Goal: Check status: Check status

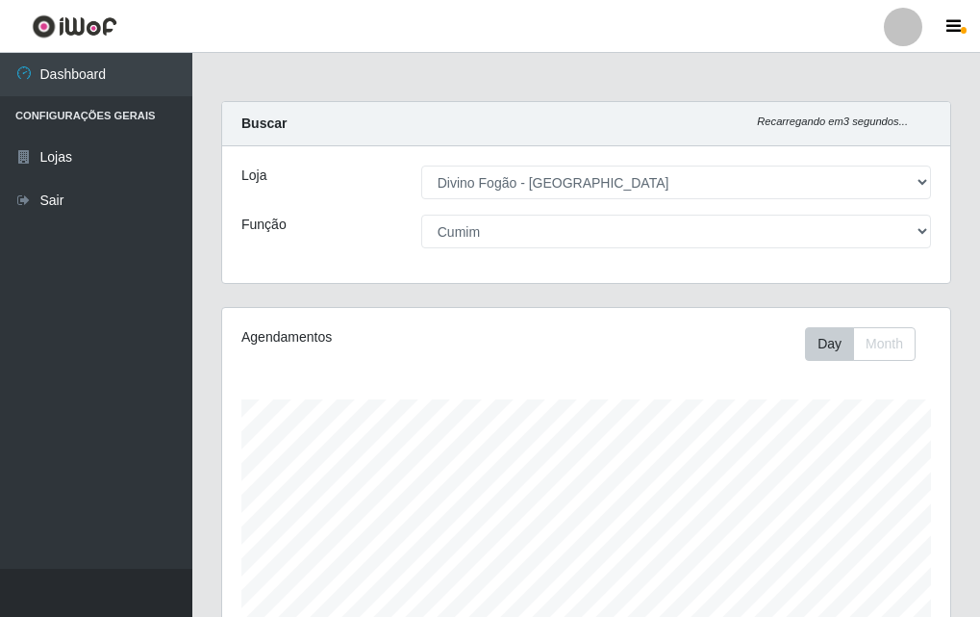
select select "499"
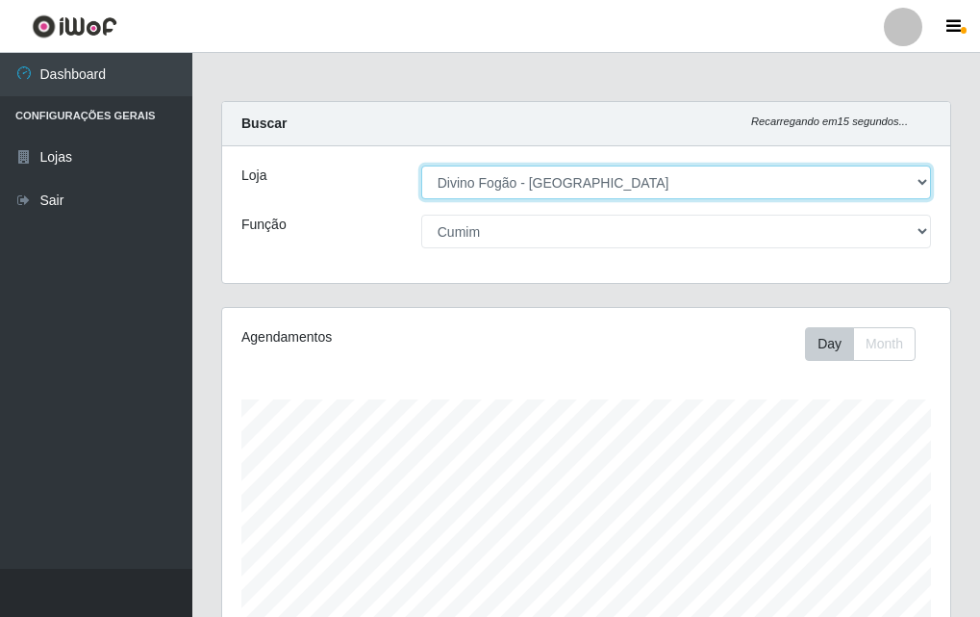
click at [634, 183] on select "[Selecione...] Divino Fogão - [GEOGRAPHIC_DATA]" at bounding box center [676, 182] width 510 height 34
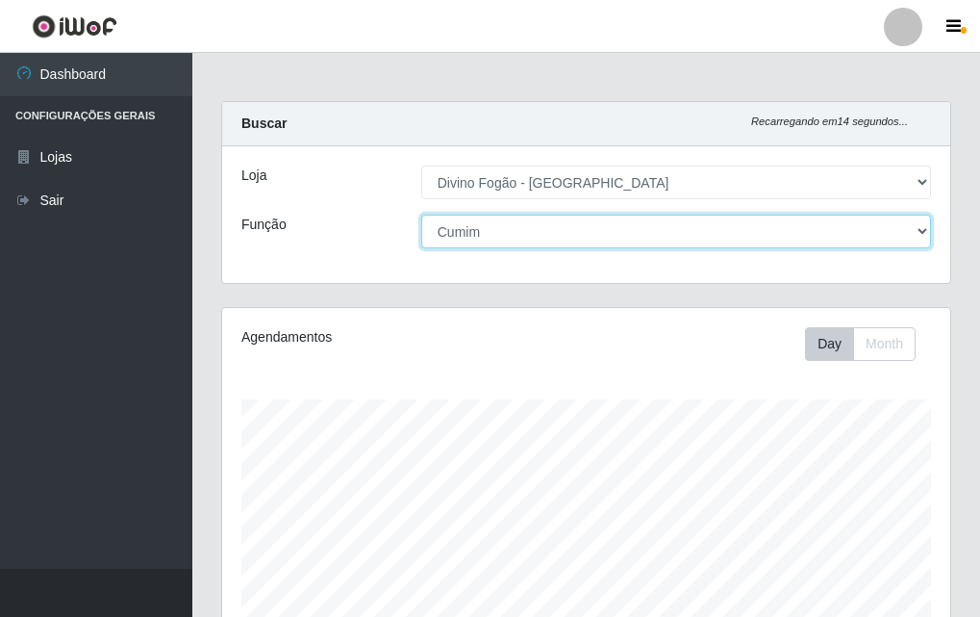
click at [622, 237] on select "[Selecione...] ASG ASG + ASG ++ Auxiliar de Cozinha Auxiliar de Cozinha + Auxil…" at bounding box center [676, 232] width 510 height 34
click at [421, 215] on select "[Selecione...] ASG ASG + ASG ++ Auxiliar de Cozinha Auxiliar de Cozinha + Auxil…" at bounding box center [676, 232] width 510 height 34
click at [611, 240] on select "[Selecione...] ASG ASG + ASG ++ Auxiliar de Cozinha Auxiliar de Cozinha + Auxil…" at bounding box center [676, 232] width 510 height 34
click at [421, 215] on select "[Selecione...] ASG ASG + ASG ++ Auxiliar de Cozinha Auxiliar de Cozinha + Auxil…" at bounding box center [676, 232] width 510 height 34
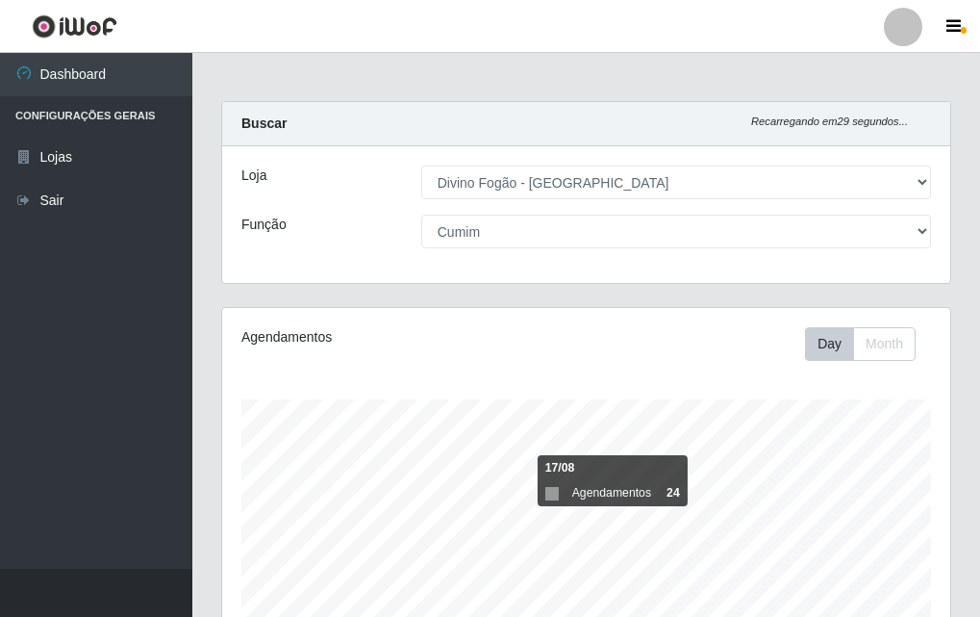
click at [124, 104] on li "Configurações Gerais" at bounding box center [96, 115] width 192 height 39
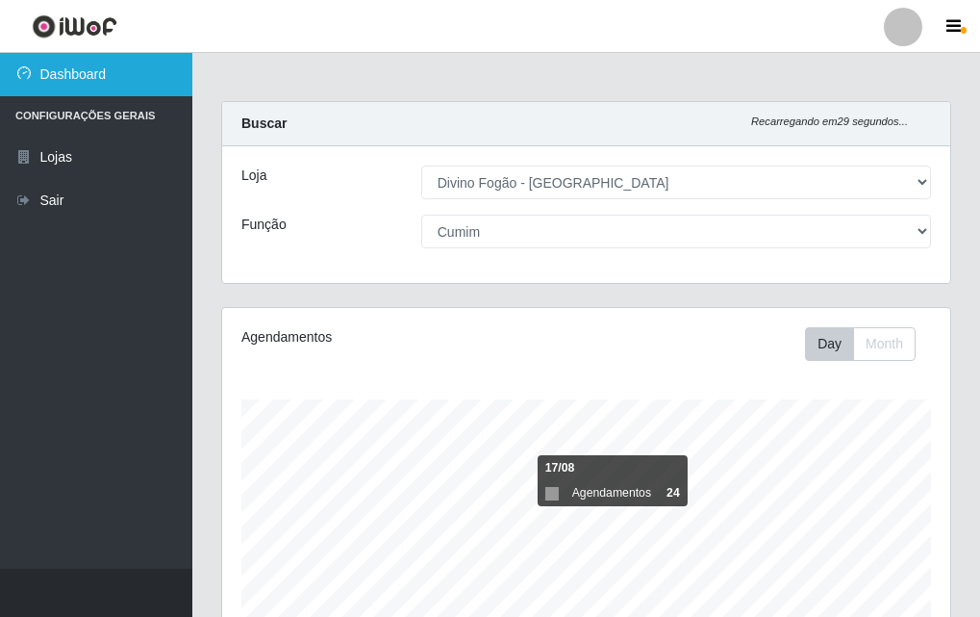
click at [140, 62] on link "Dashboard" at bounding box center [96, 74] width 192 height 43
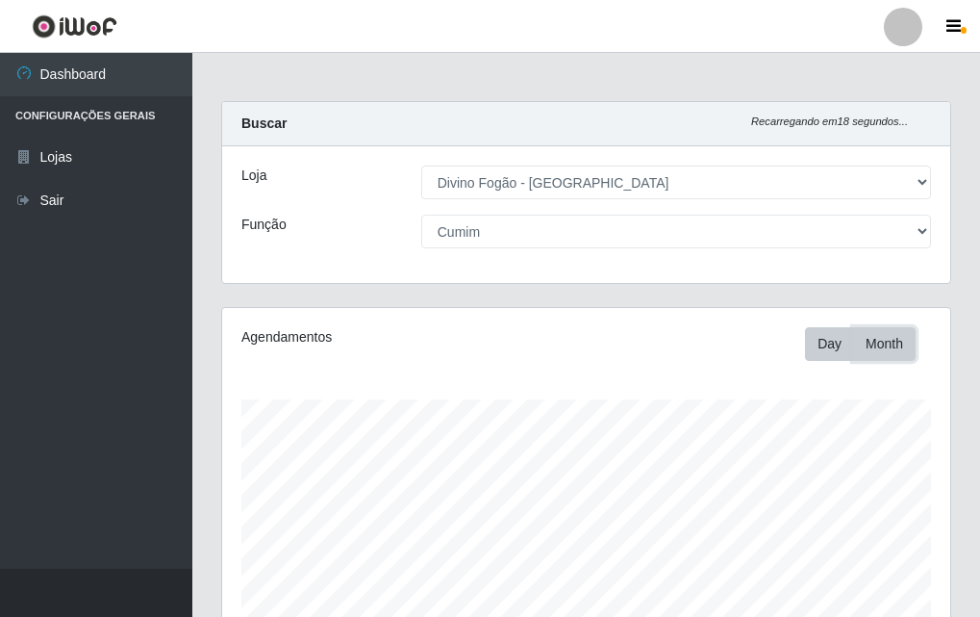
click at [884, 344] on button "Month" at bounding box center [884, 344] width 63 height 34
click at [839, 340] on button "Day" at bounding box center [829, 344] width 49 height 34
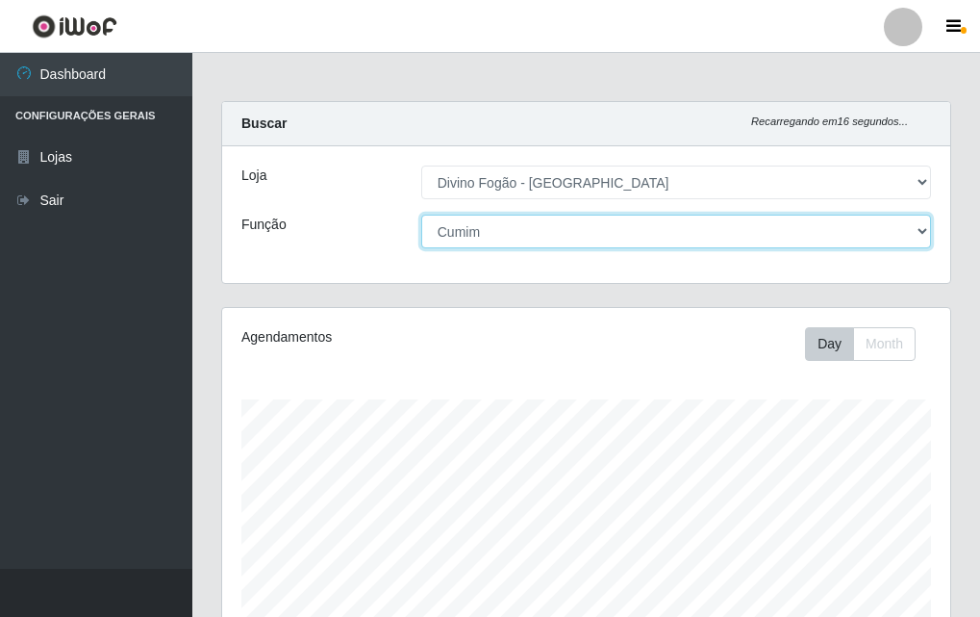
click at [910, 230] on select "[Selecione...] ASG ASG + ASG ++ Auxiliar de Cozinha Auxiliar de Cozinha + Auxil…" at bounding box center [676, 232] width 510 height 34
click at [421, 215] on select "[Selecione...] ASG ASG + ASG ++ Auxiliar de Cozinha Auxiliar de Cozinha + Auxil…" at bounding box center [676, 232] width 510 height 34
click at [694, 231] on select "[Selecione...] ASG ASG + ASG ++ Auxiliar de Cozinha Auxiliar de Cozinha + Auxil…" at bounding box center [676, 232] width 510 height 34
click at [421, 215] on select "[Selecione...] ASG ASG + ASG ++ Auxiliar de Cozinha Auxiliar de Cozinha + Auxil…" at bounding box center [676, 232] width 510 height 34
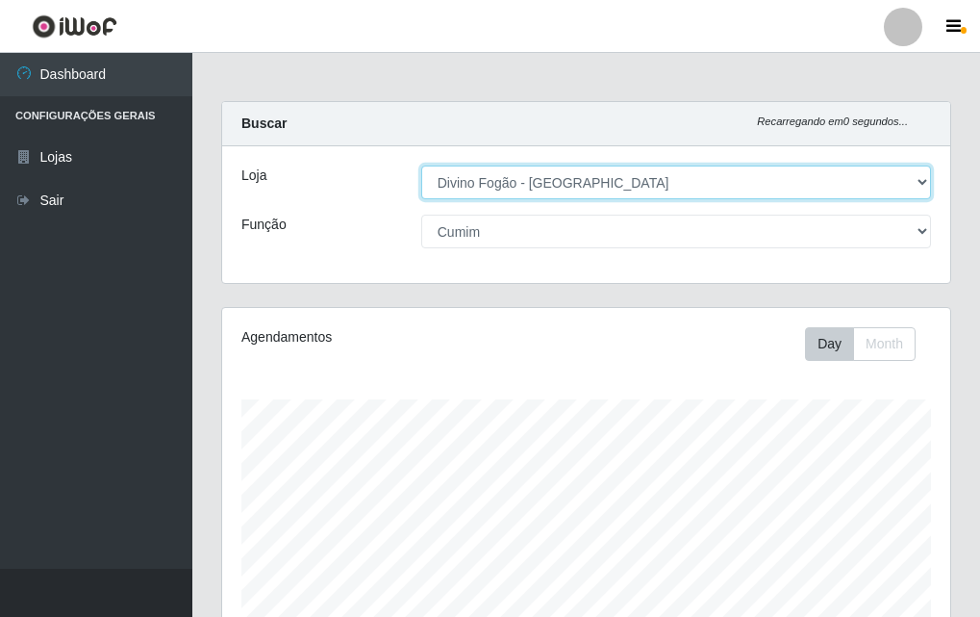
click at [451, 196] on select "[Selecione...] Divino Fogão - [GEOGRAPHIC_DATA]" at bounding box center [676, 182] width 510 height 34
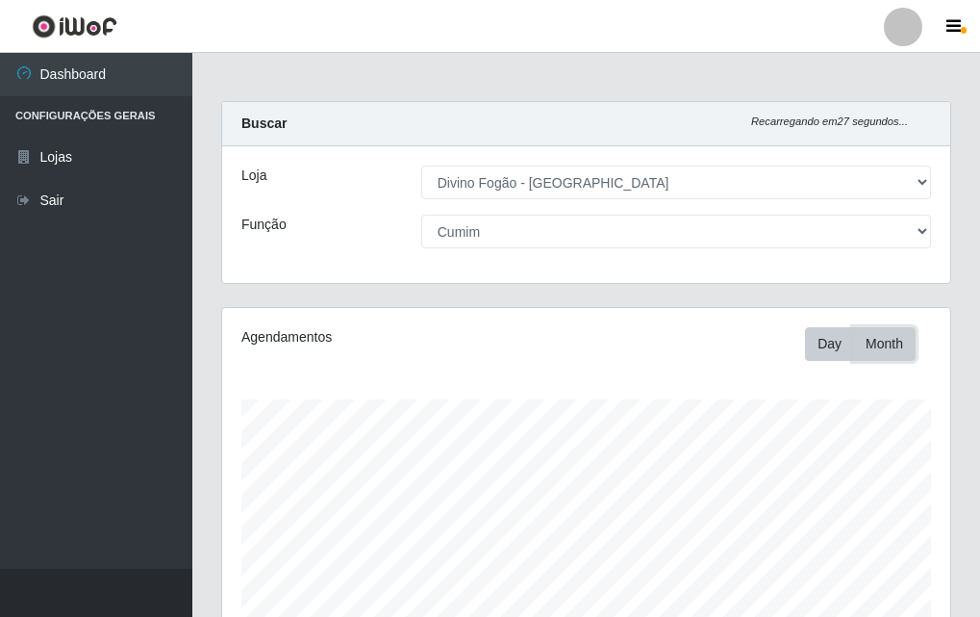
click at [892, 346] on button "Month" at bounding box center [884, 344] width 63 height 34
click at [811, 346] on button "Day" at bounding box center [829, 344] width 49 height 34
click at [817, 346] on button "Day" at bounding box center [829, 344] width 49 height 34
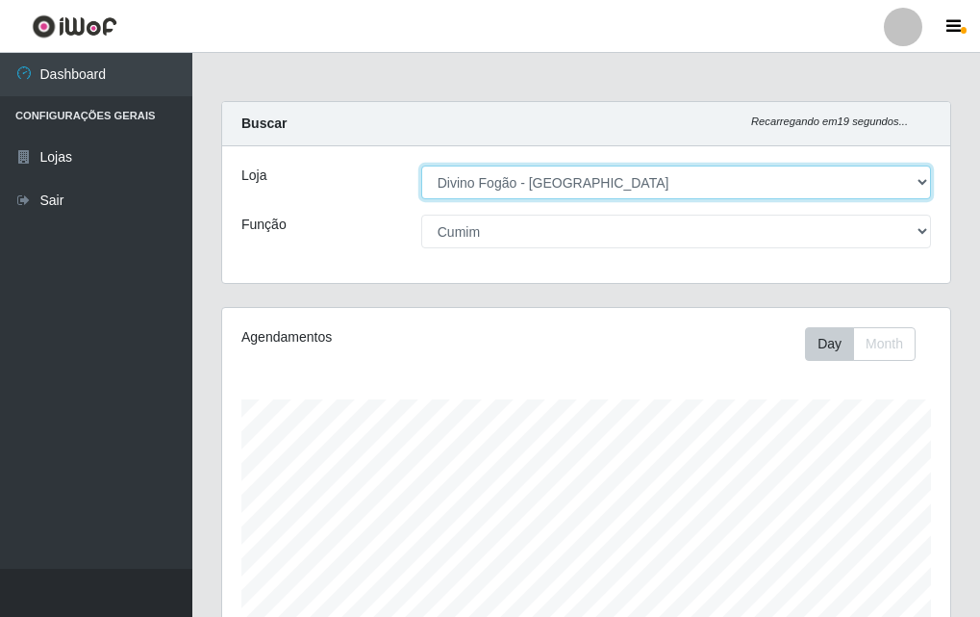
click at [455, 192] on select "[Selecione...] Divino Fogão - [GEOGRAPHIC_DATA]" at bounding box center [676, 182] width 510 height 34
click at [486, 190] on select "[Selecione...] Divino Fogão - [GEOGRAPHIC_DATA]" at bounding box center [676, 182] width 510 height 34
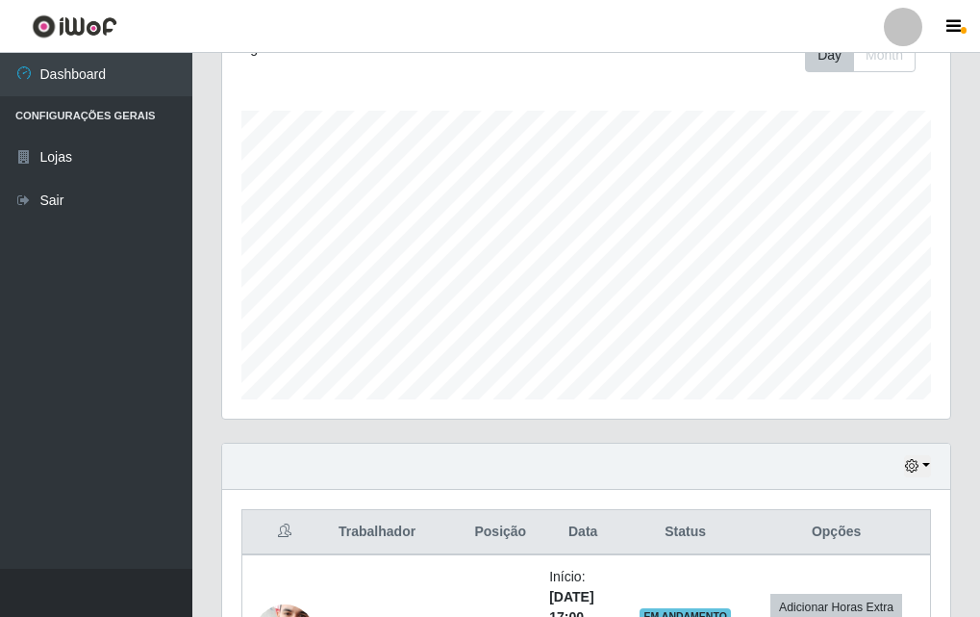
scroll to position [479, 0]
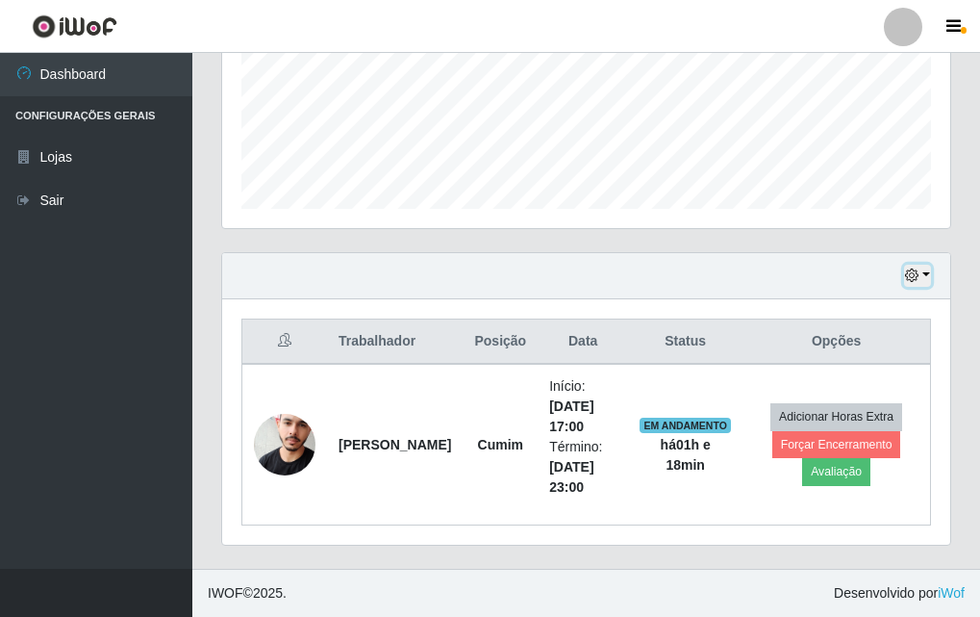
click at [918, 285] on button "button" at bounding box center [917, 276] width 27 height 22
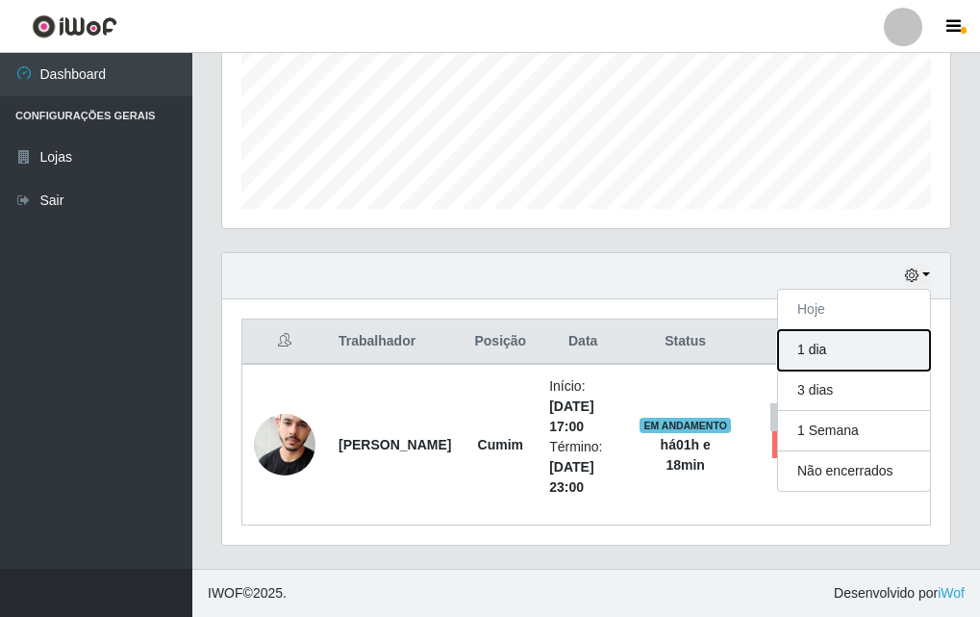
click at [840, 357] on button "1 dia" at bounding box center [854, 350] width 152 height 40
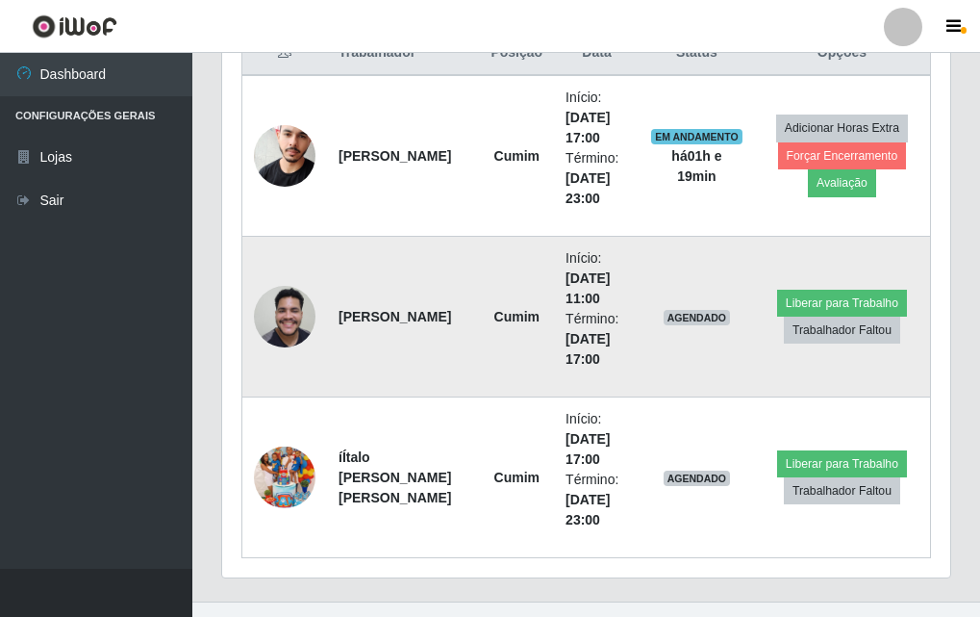
scroll to position [800, 0]
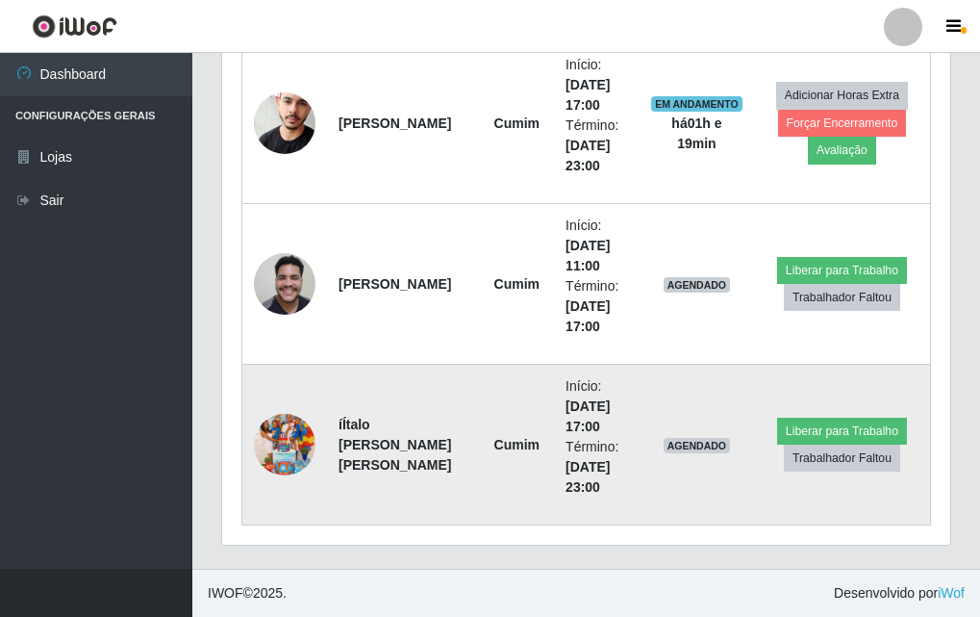
click at [266, 439] on img at bounding box center [285, 445] width 62 height 110
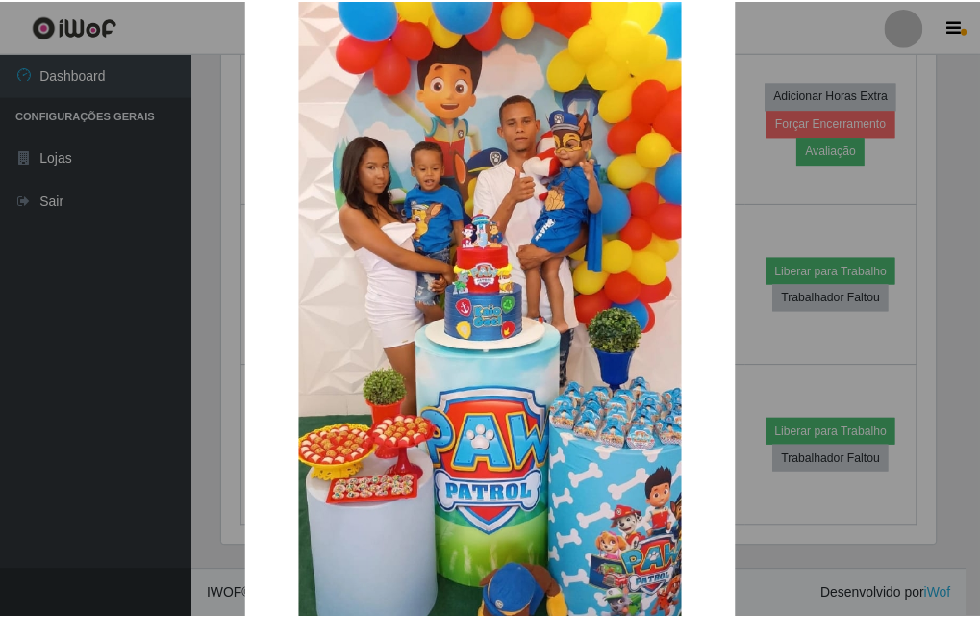
scroll to position [236, 0]
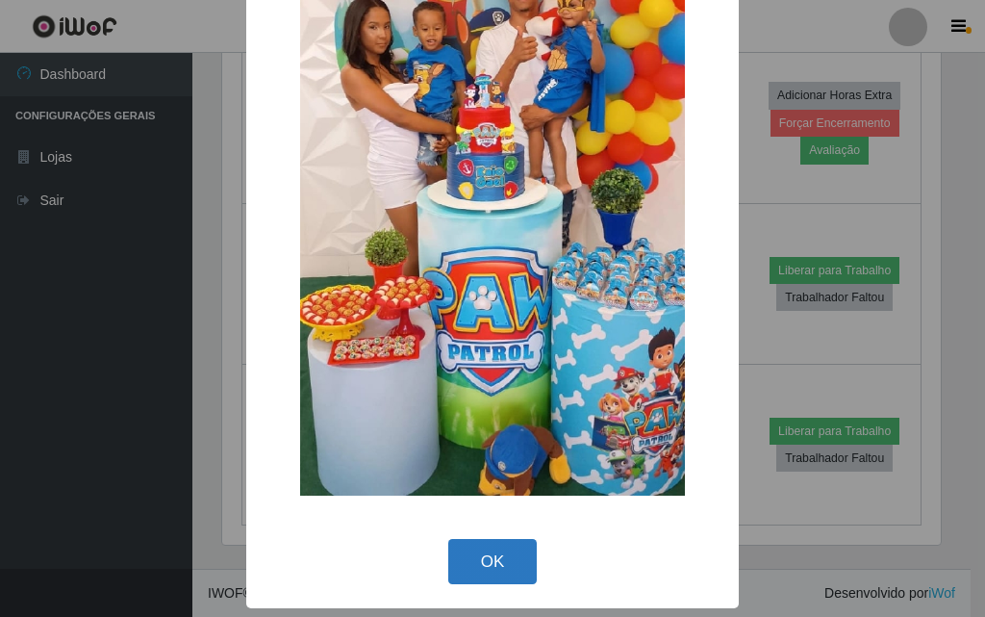
click at [456, 546] on button "OK" at bounding box center [492, 561] width 89 height 45
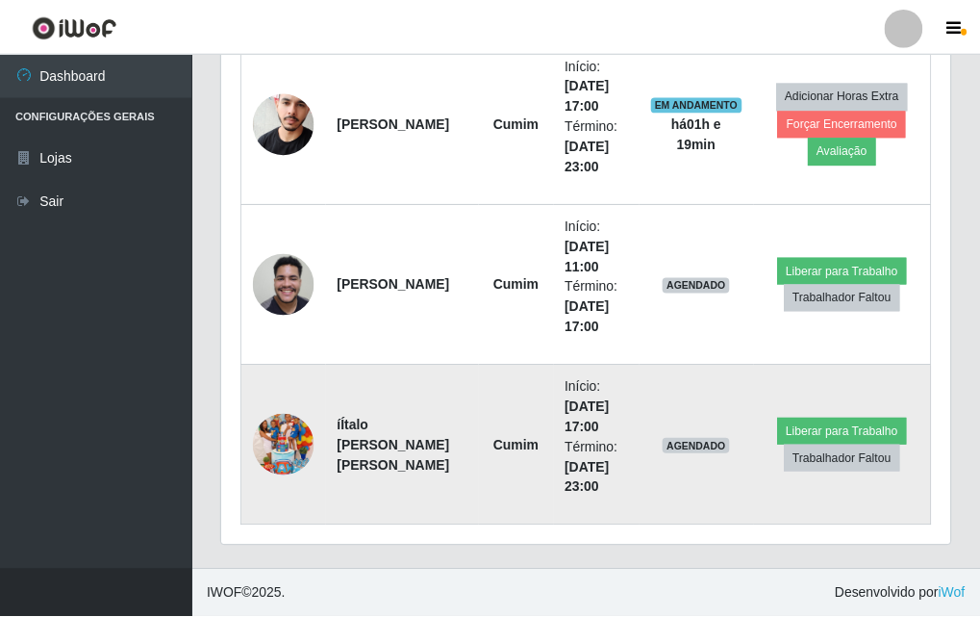
scroll to position [399, 728]
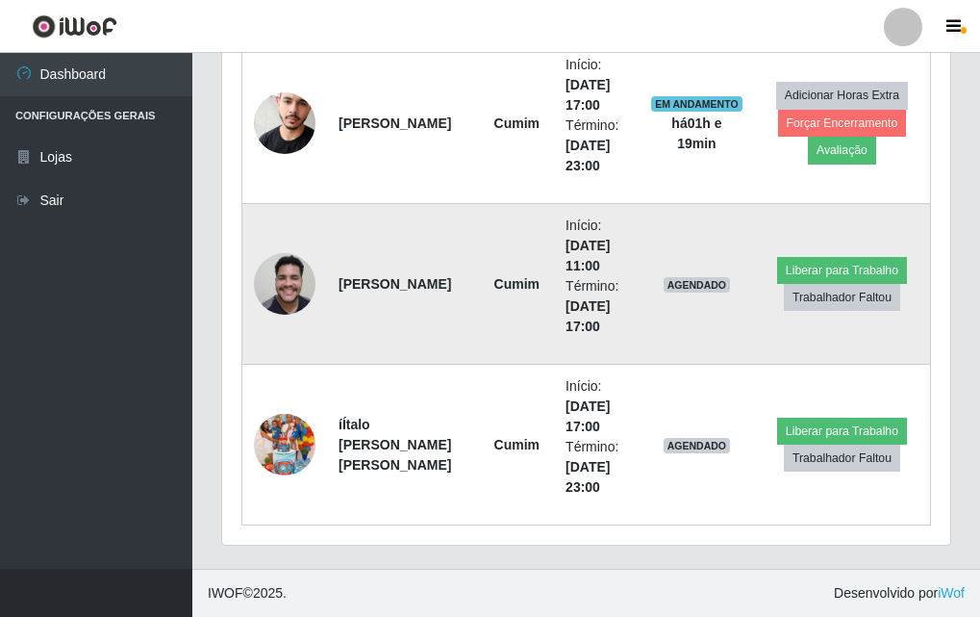
click at [280, 290] on img at bounding box center [285, 283] width 62 height 82
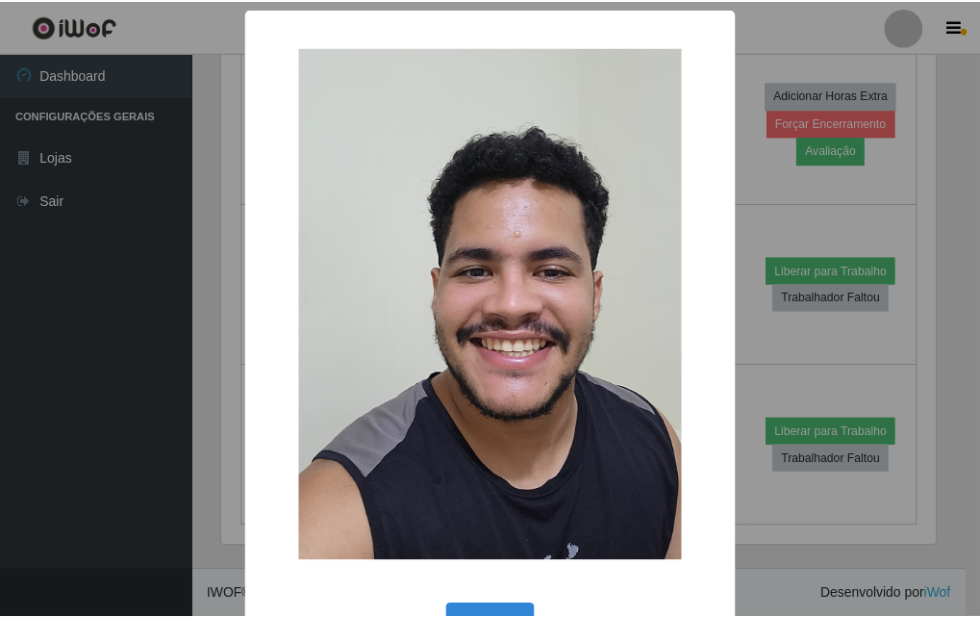
scroll to position [64, 0]
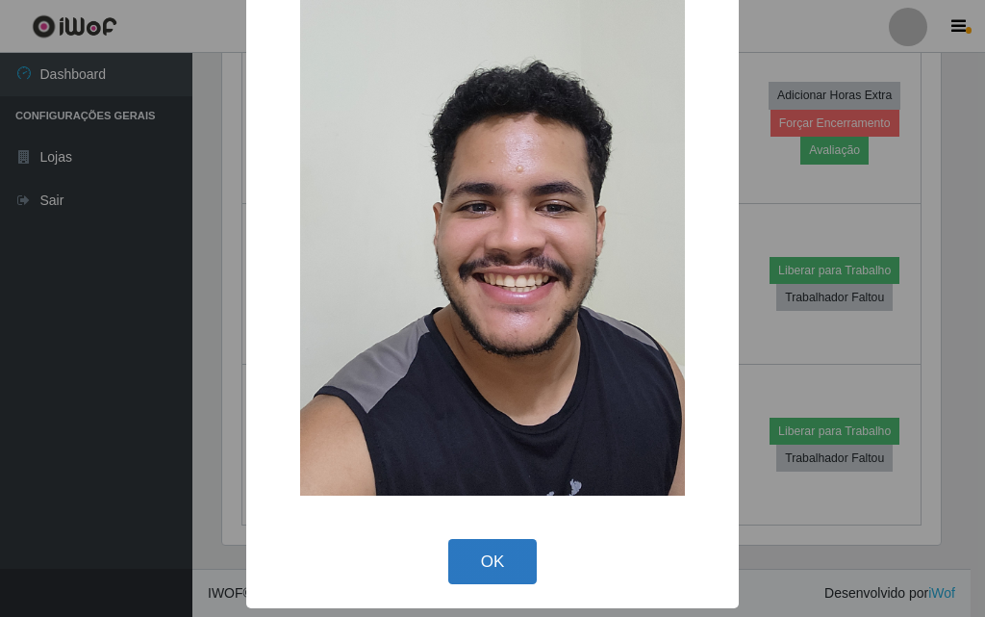
click at [471, 576] on button "OK" at bounding box center [492, 561] width 89 height 45
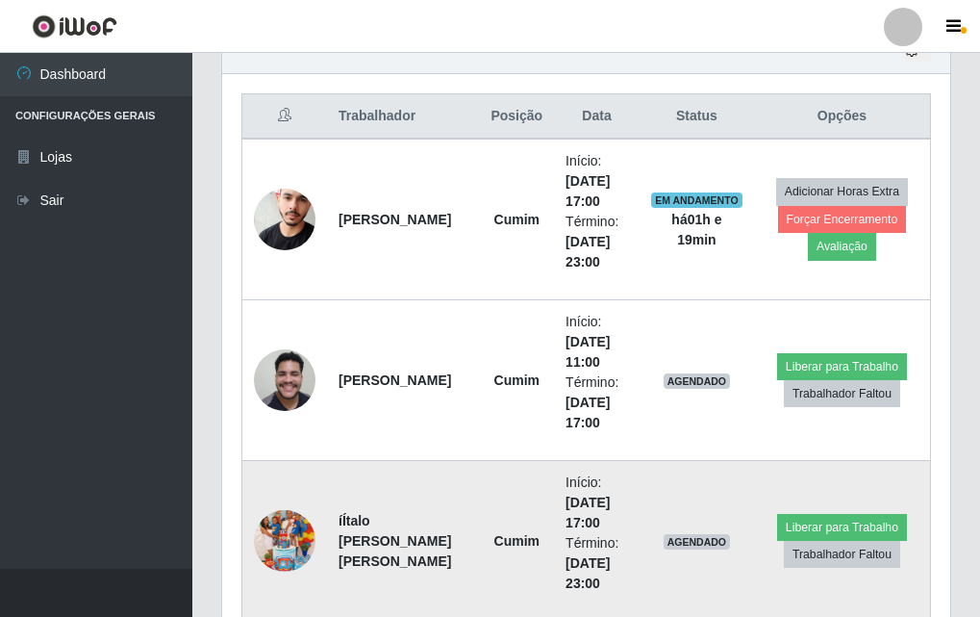
scroll to position [608, 0]
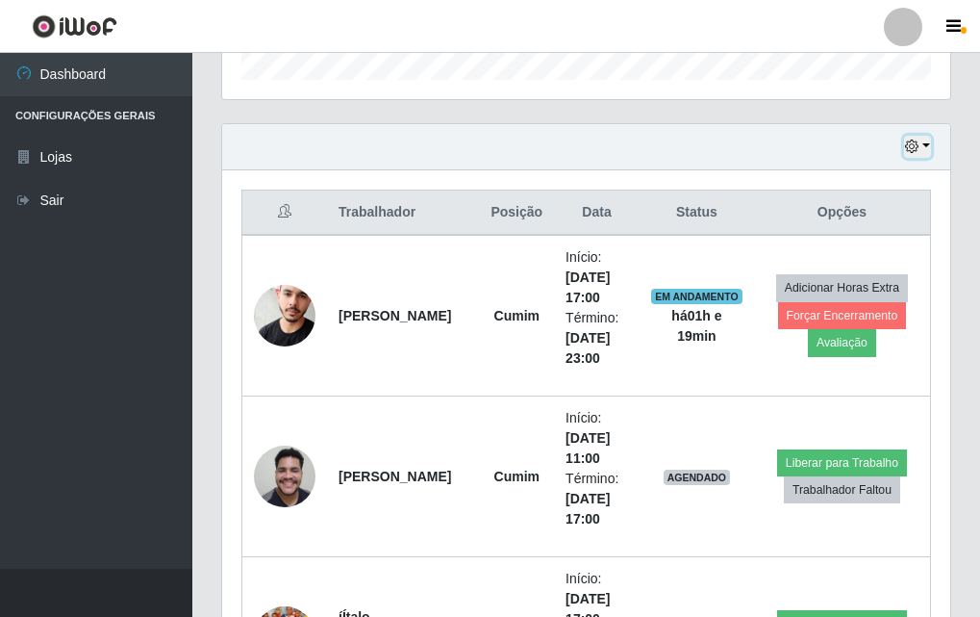
click at [919, 146] on icon "button" at bounding box center [911, 145] width 13 height 13
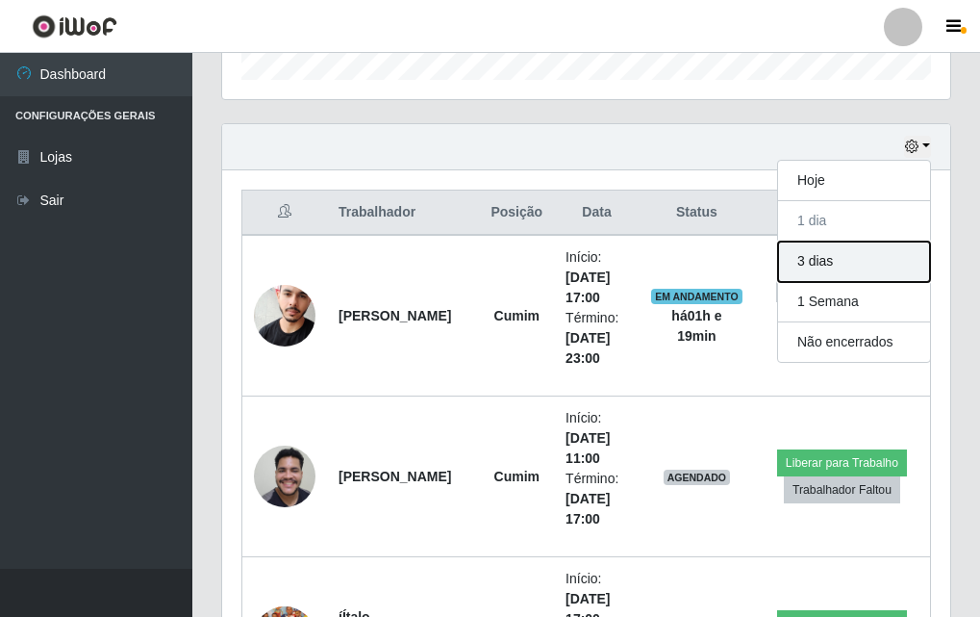
click at [825, 271] on button "3 dias" at bounding box center [854, 261] width 152 height 40
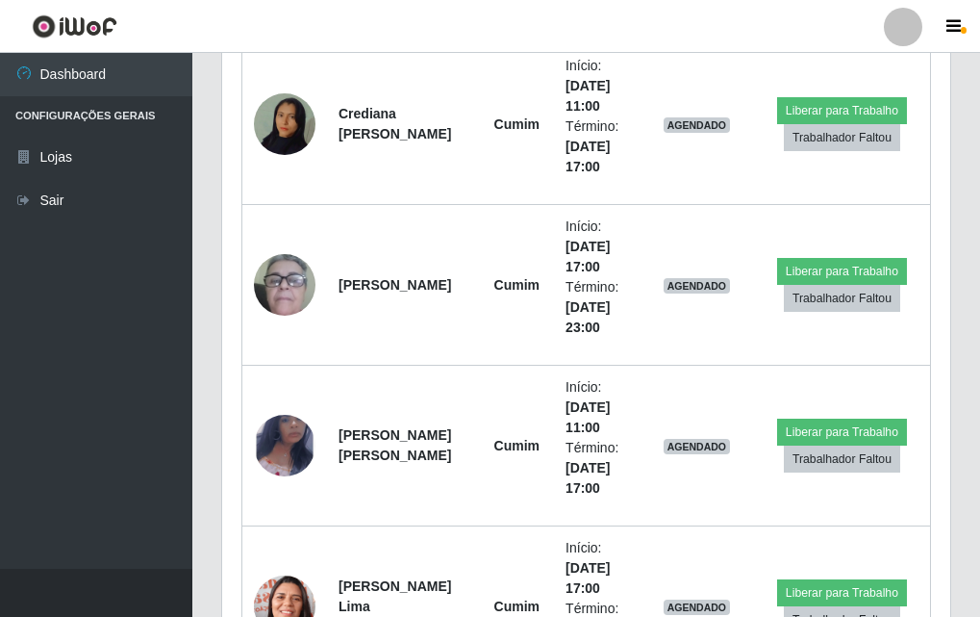
scroll to position [1443, 0]
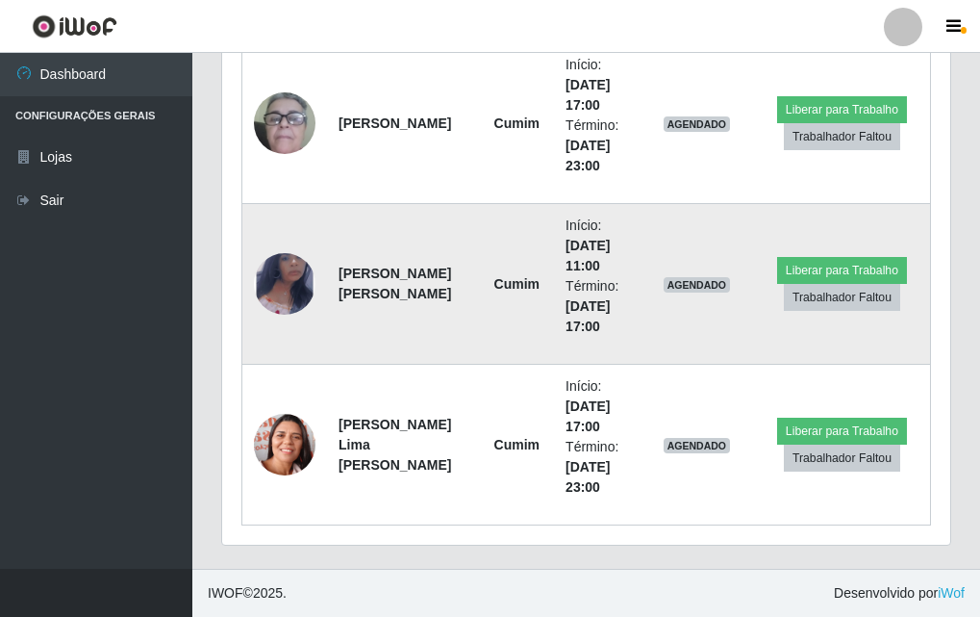
click at [280, 296] on img at bounding box center [285, 284] width 62 height 100
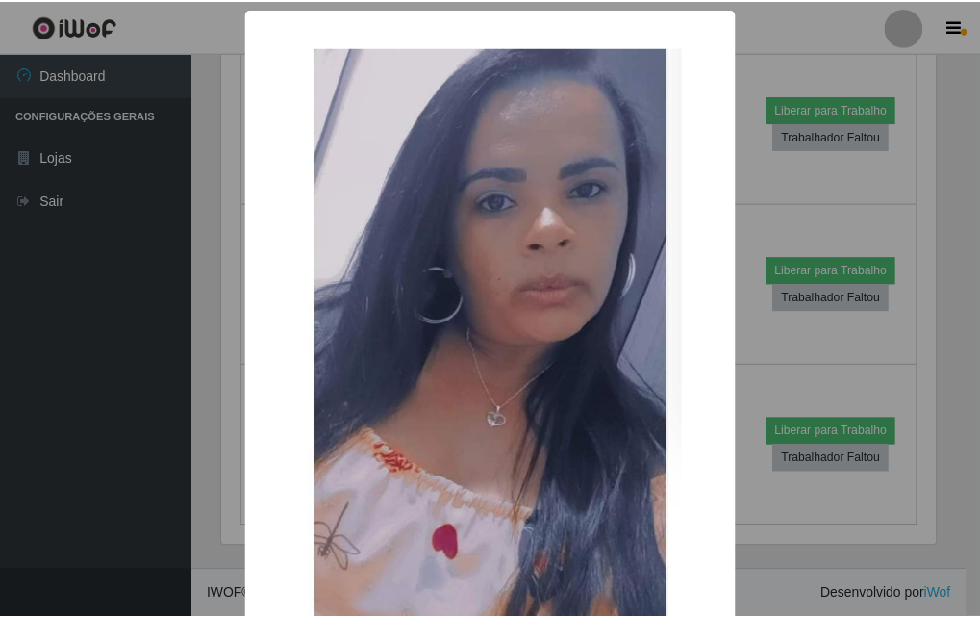
scroll to position [178, 0]
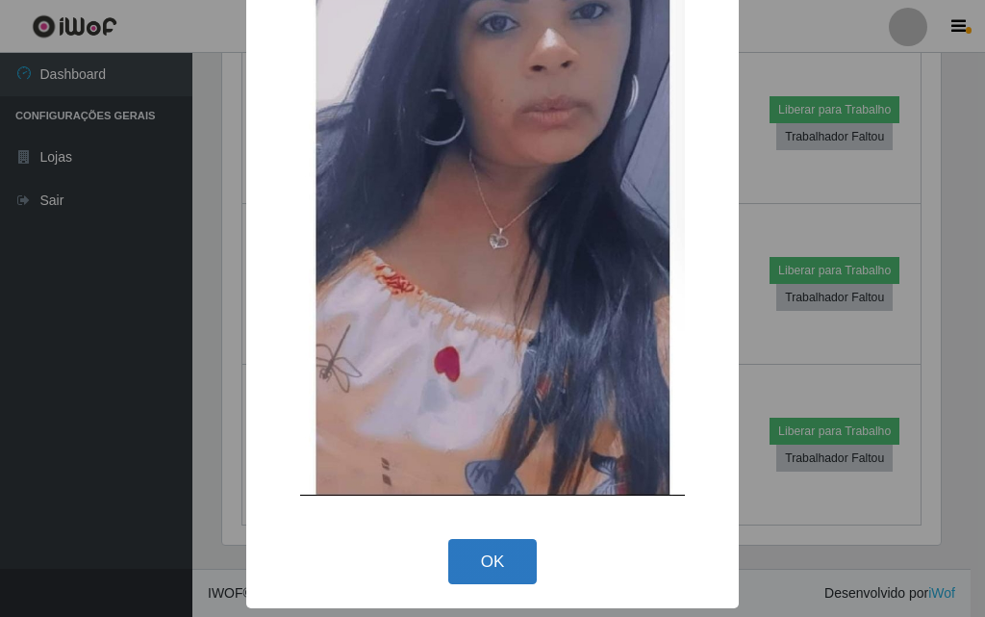
click at [451, 546] on button "OK" at bounding box center [492, 561] width 89 height 45
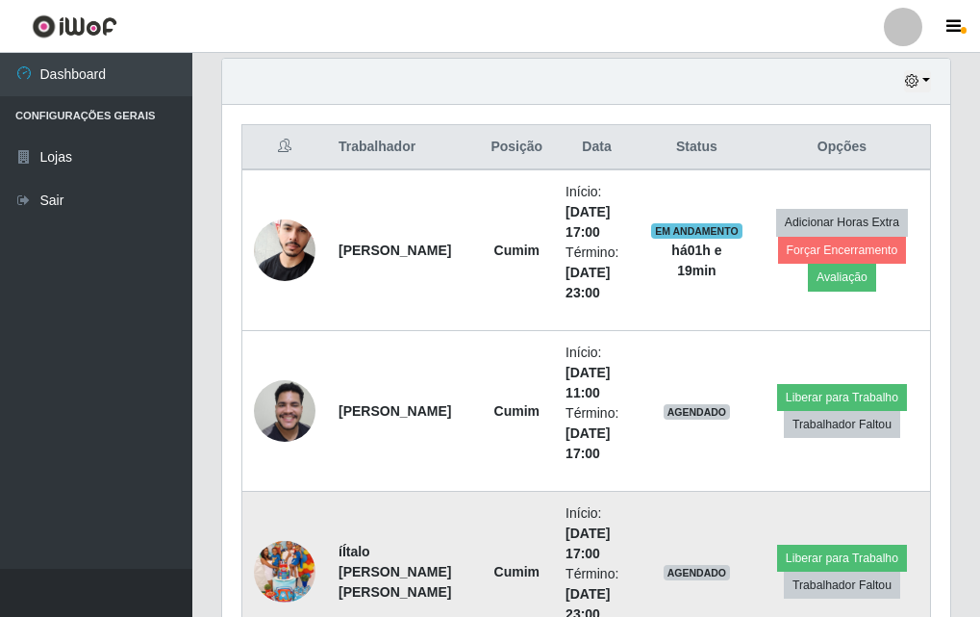
scroll to position [866, 0]
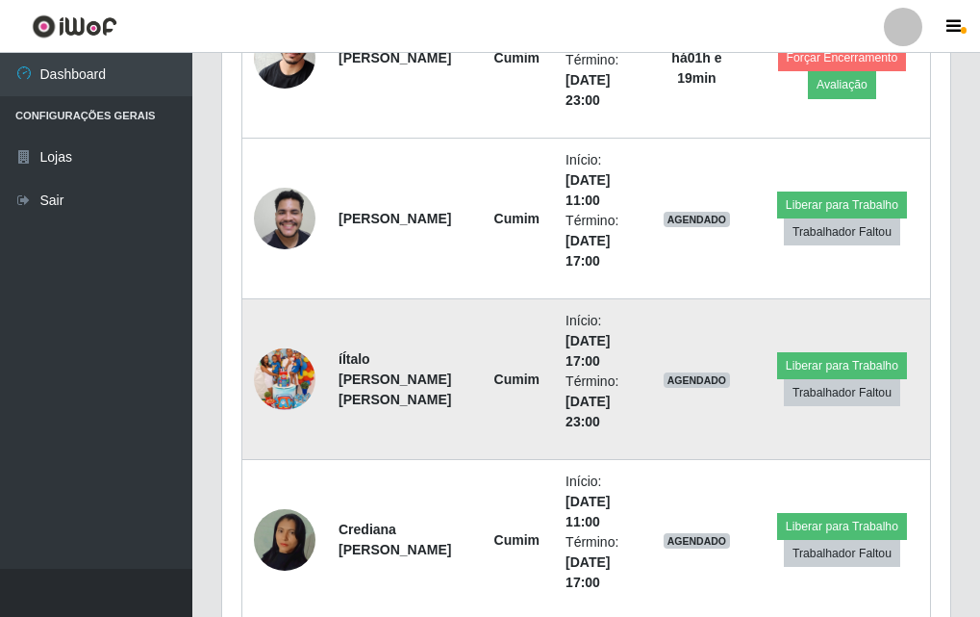
click at [300, 393] on img at bounding box center [285, 379] width 62 height 110
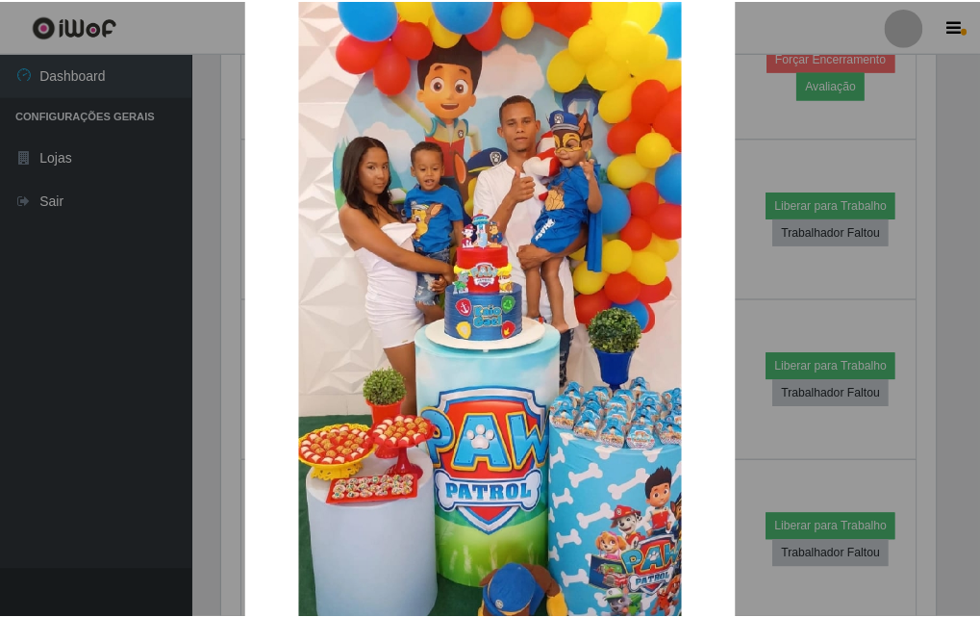
scroll to position [236, 0]
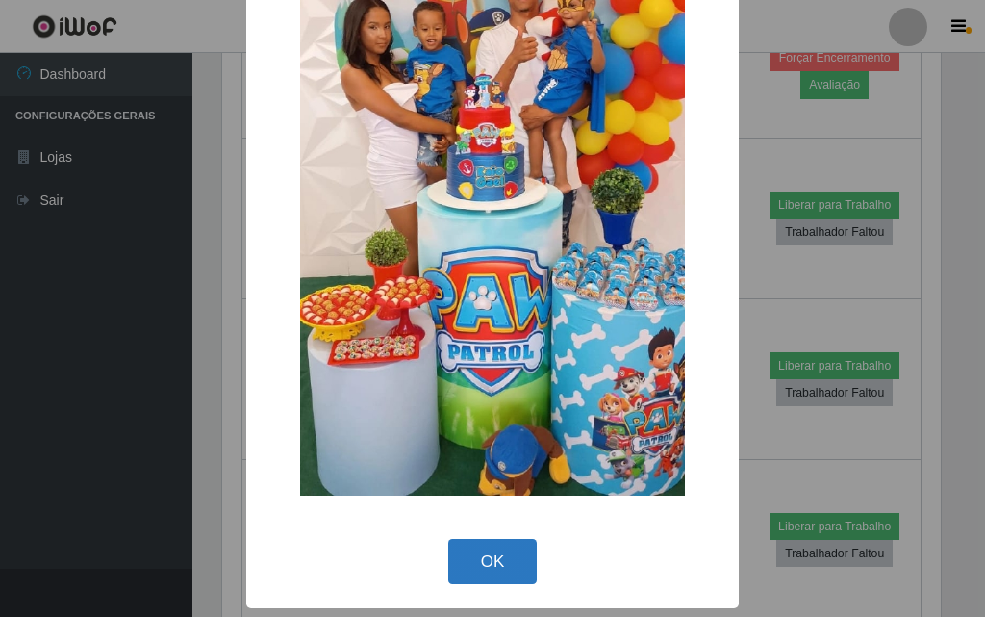
click at [501, 555] on button "OK" at bounding box center [492, 561] width 89 height 45
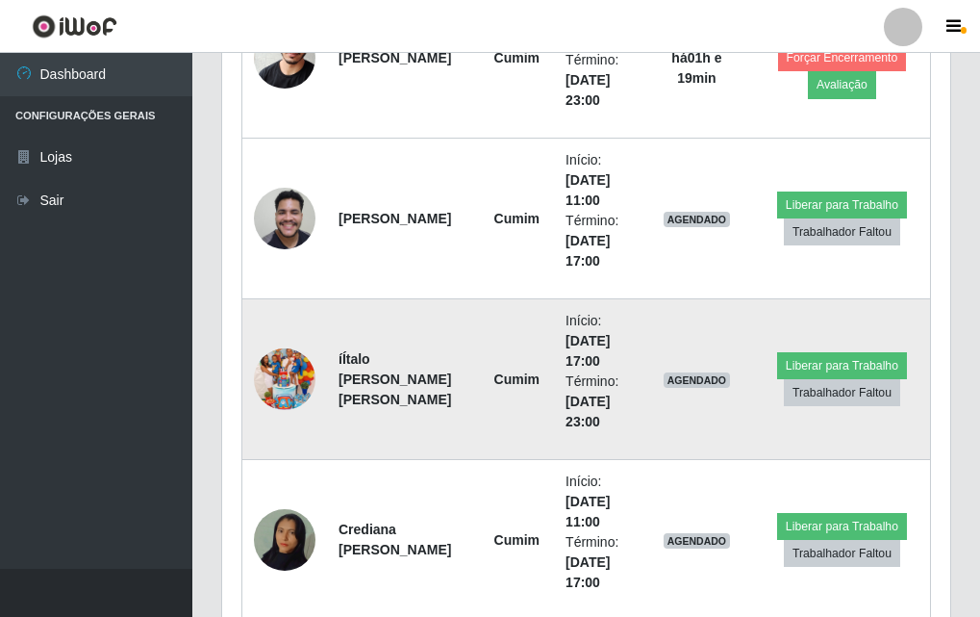
scroll to position [0, 0]
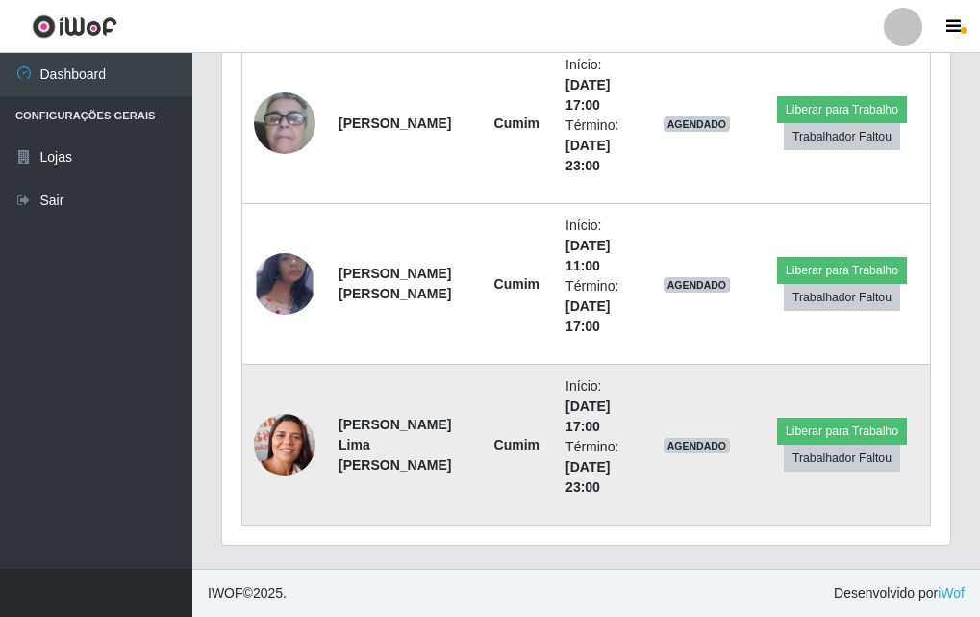
click at [292, 432] on img at bounding box center [285, 445] width 62 height 78
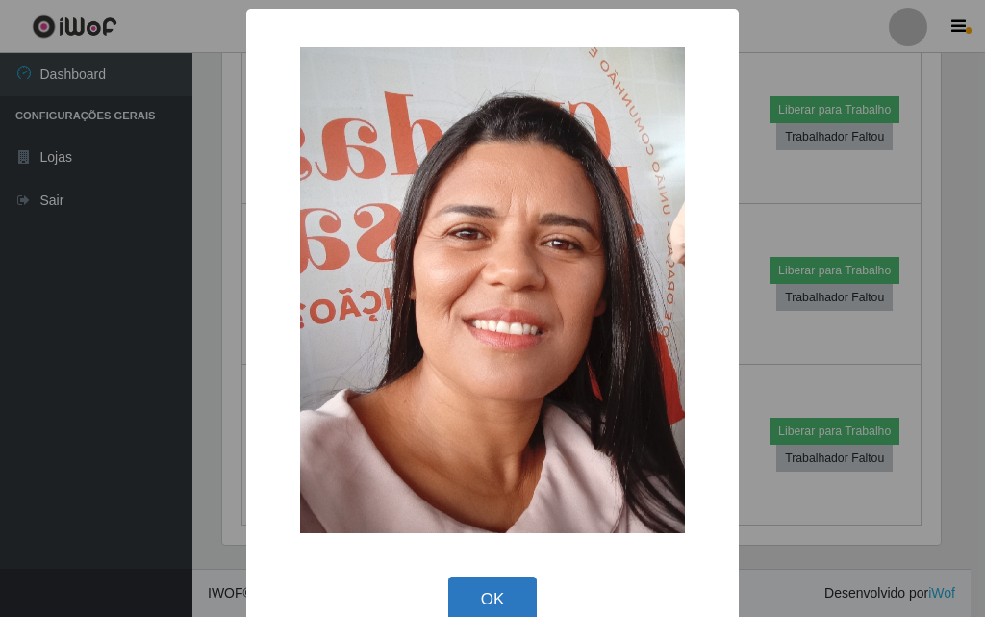
click at [448, 589] on button "OK" at bounding box center [492, 598] width 89 height 45
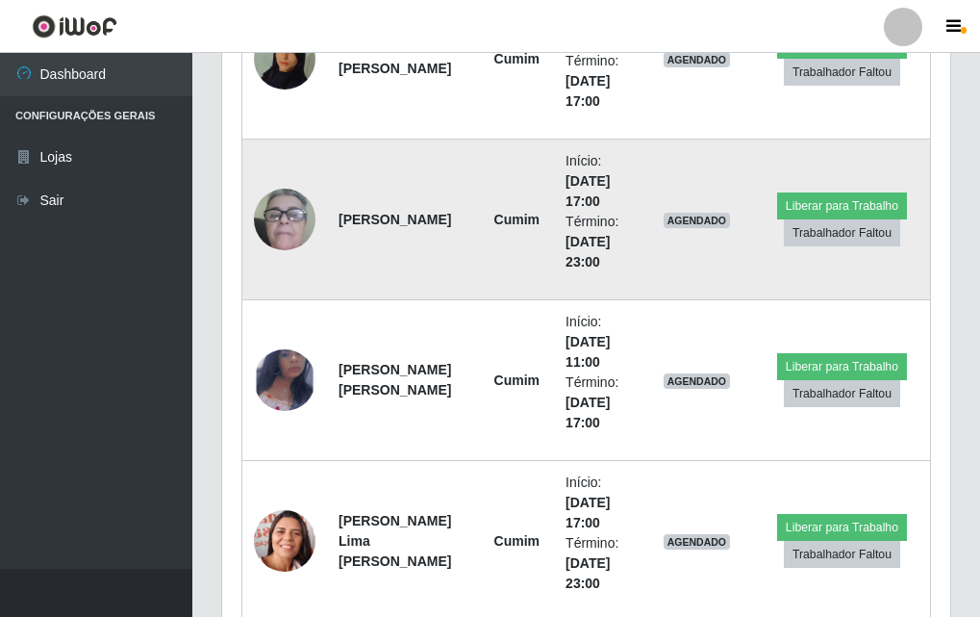
click at [302, 240] on img at bounding box center [285, 219] width 62 height 127
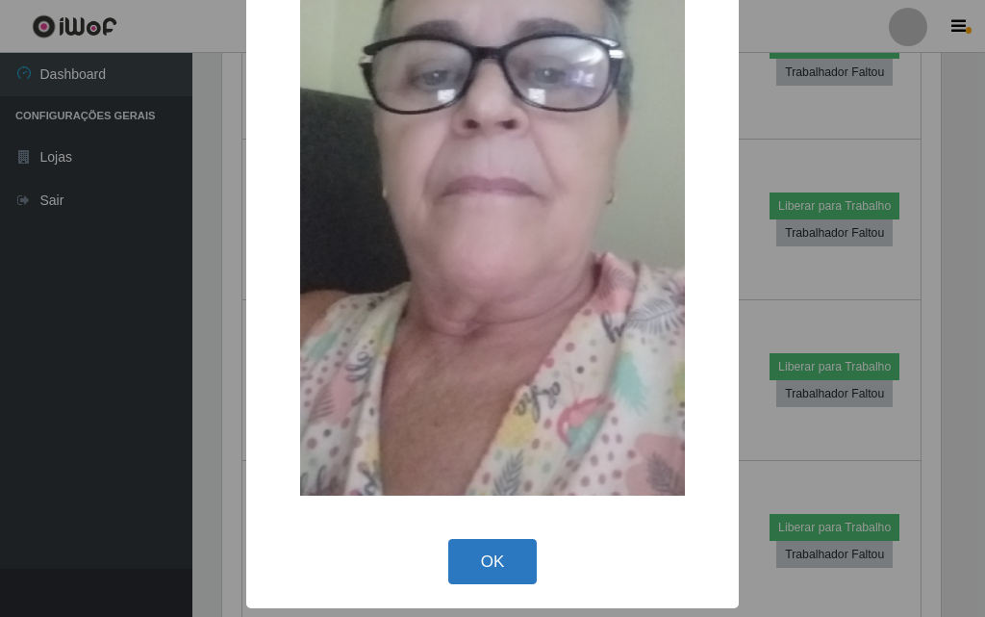
click at [478, 580] on button "OK" at bounding box center [492, 561] width 89 height 45
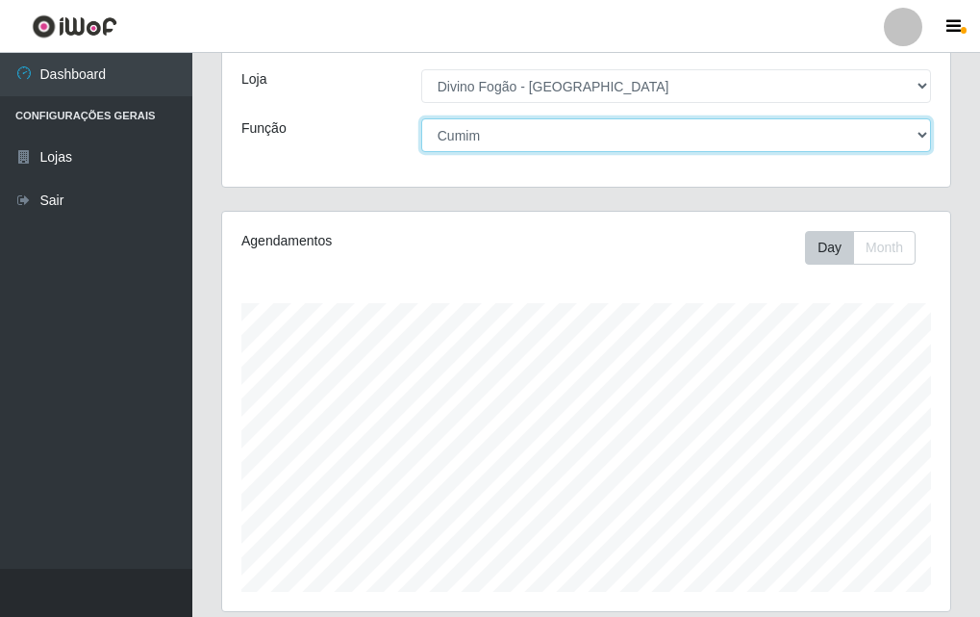
click at [851, 150] on select "[Selecione...] ASG ASG + ASG ++ Auxiliar de Cozinha Auxiliar de Cozinha + Auxil…" at bounding box center [676, 135] width 510 height 34
click at [421, 118] on select "[Selecione...] ASG ASG + ASG ++ Auxiliar de Cozinha Auxiliar de Cozinha + Auxil…" at bounding box center [676, 135] width 510 height 34
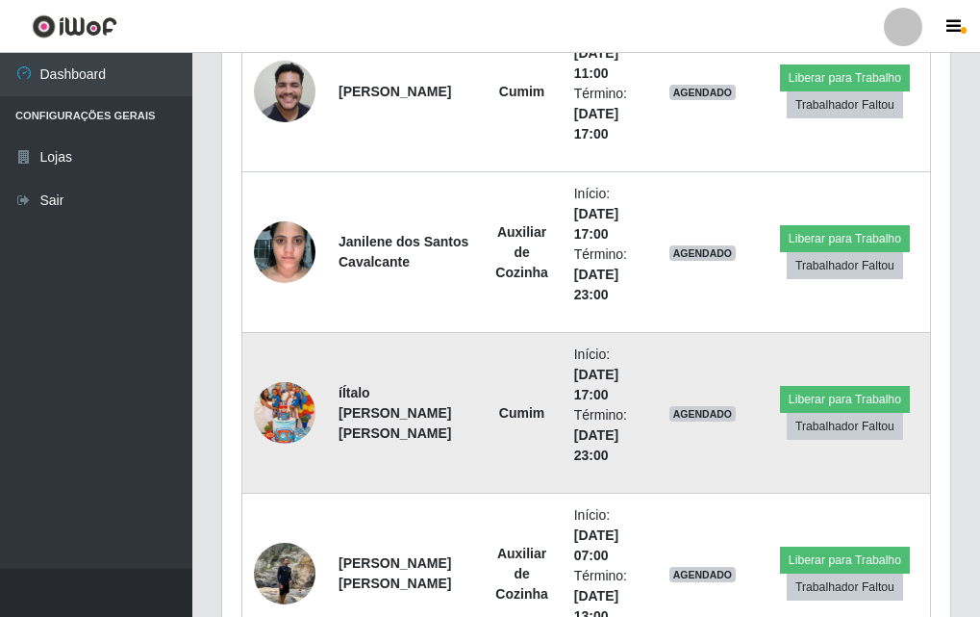
click at [295, 410] on img at bounding box center [285, 413] width 62 height 110
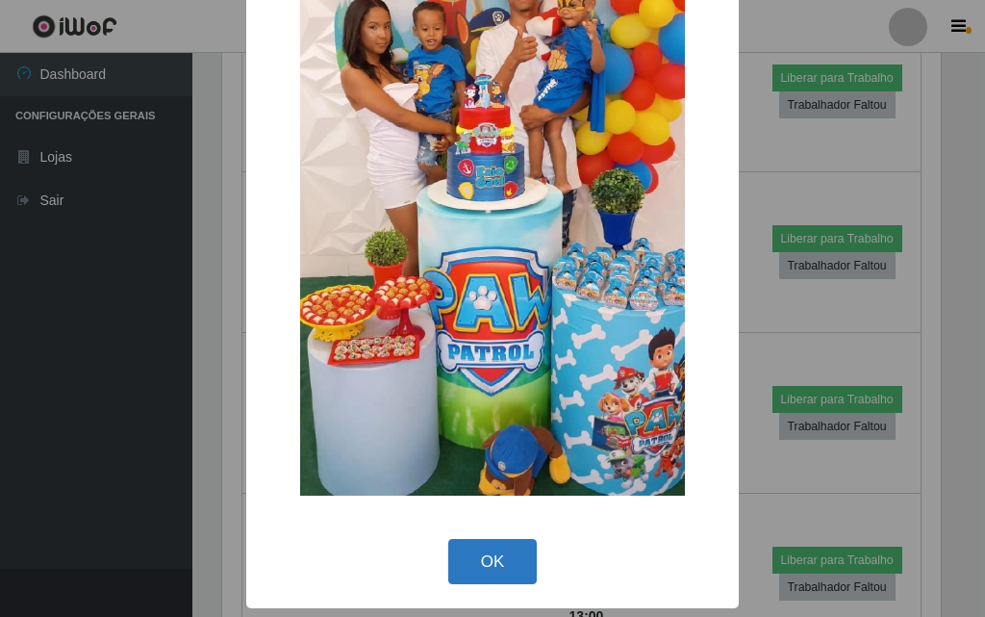
click at [475, 573] on button "OK" at bounding box center [492, 561] width 89 height 45
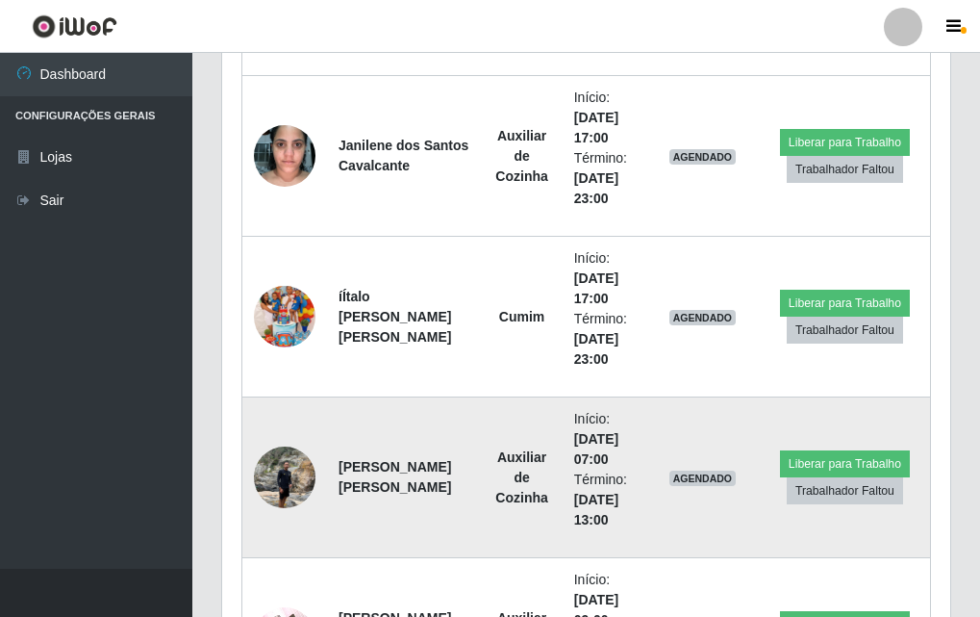
click at [306, 495] on img at bounding box center [285, 477] width 62 height 82
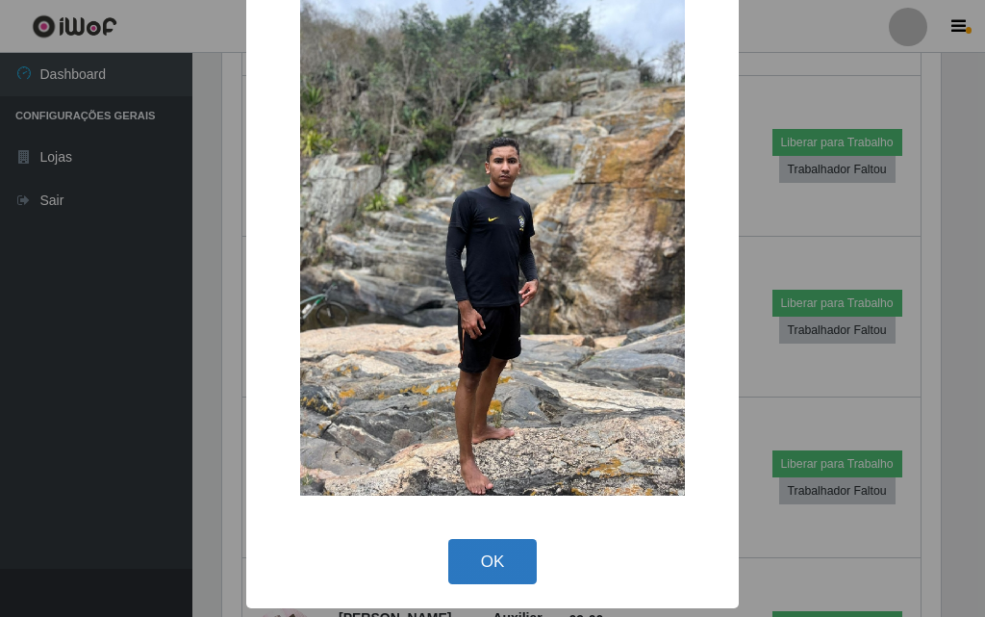
click at [459, 571] on button "OK" at bounding box center [492, 561] width 89 height 45
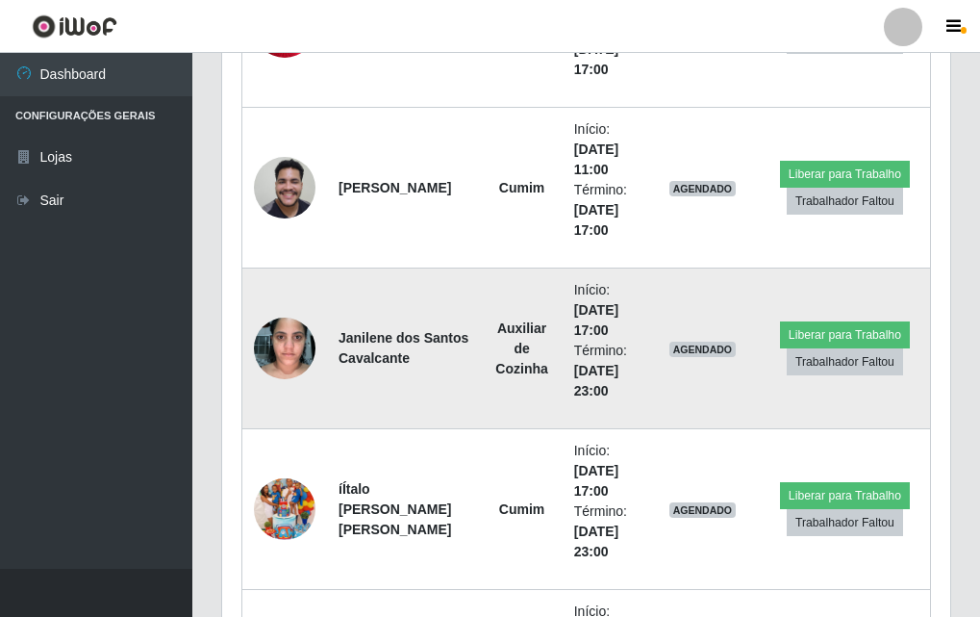
click at [274, 368] on img at bounding box center [285, 348] width 62 height 82
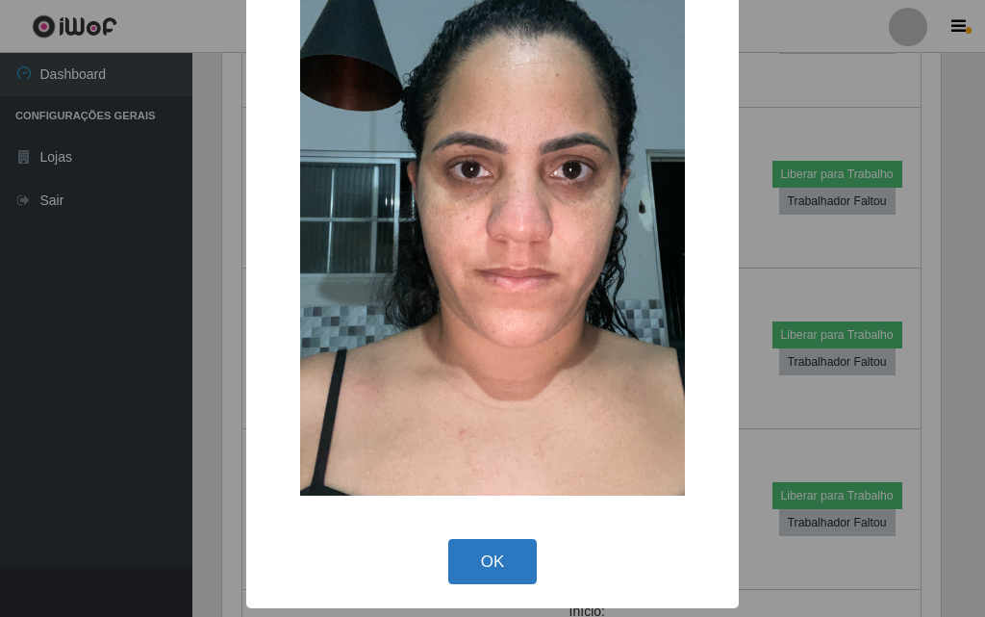
click at [513, 554] on button "OK" at bounding box center [492, 561] width 89 height 45
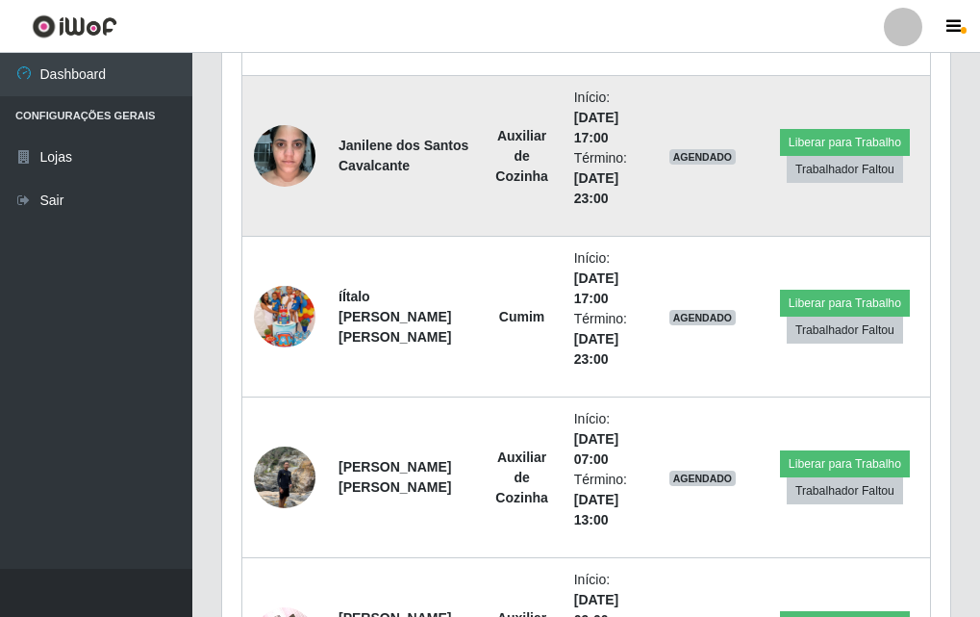
click at [261, 157] on img at bounding box center [285, 155] width 62 height 82
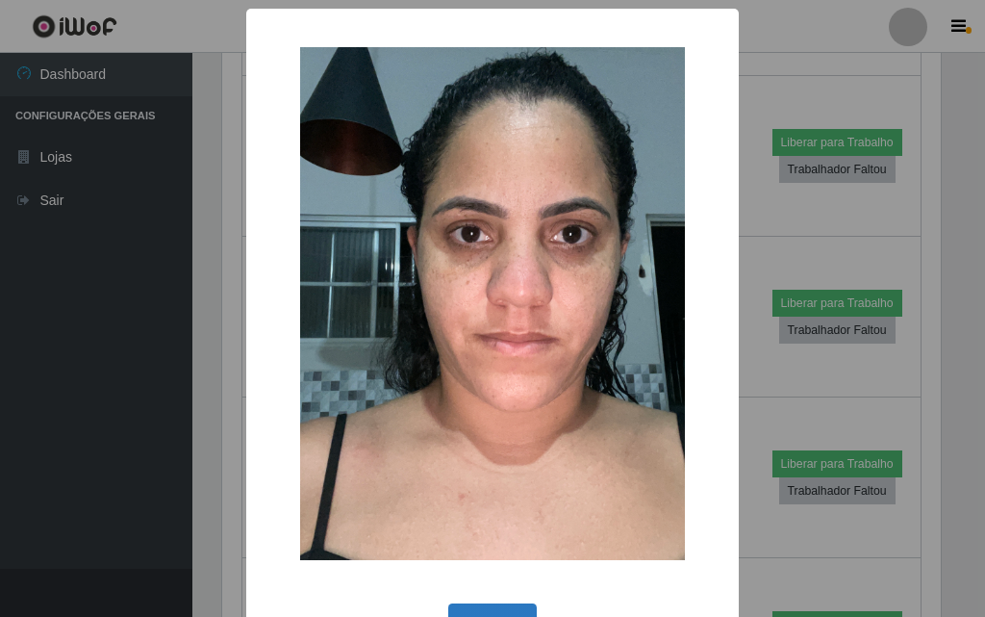
click at [491, 607] on button "OK" at bounding box center [492, 625] width 89 height 45
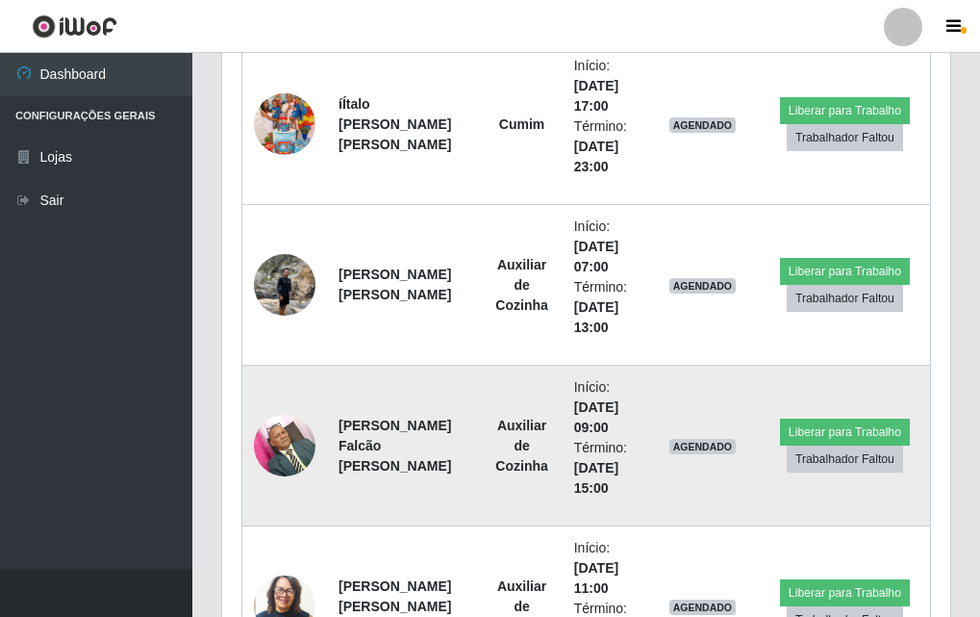
click at [303, 467] on img at bounding box center [285, 445] width 62 height 82
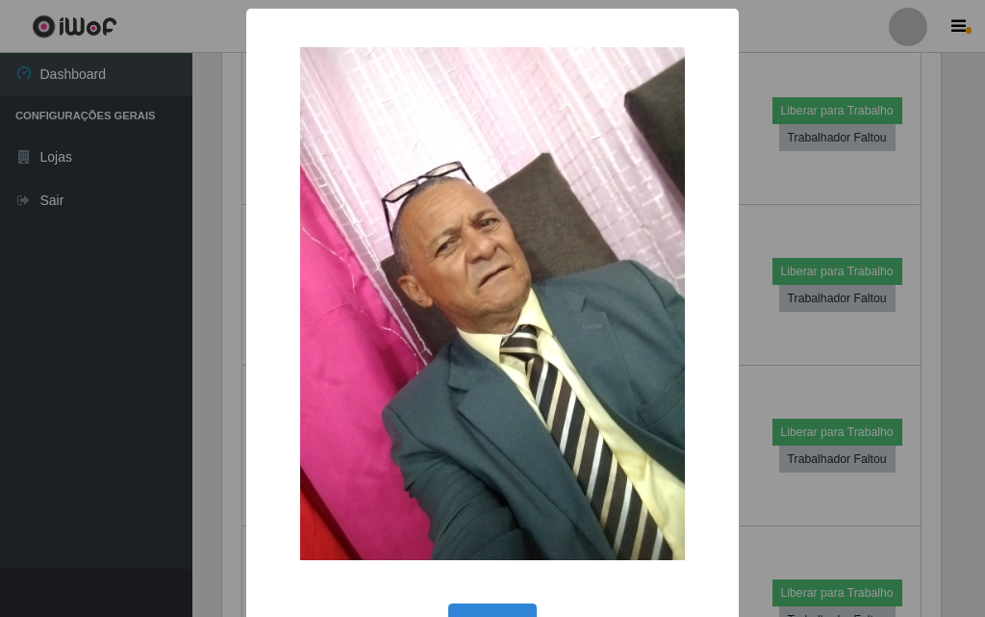
click at [511, 597] on div "× OK Cancel" at bounding box center [492, 341] width 492 height 665
click at [498, 608] on button "OK" at bounding box center [492, 625] width 89 height 45
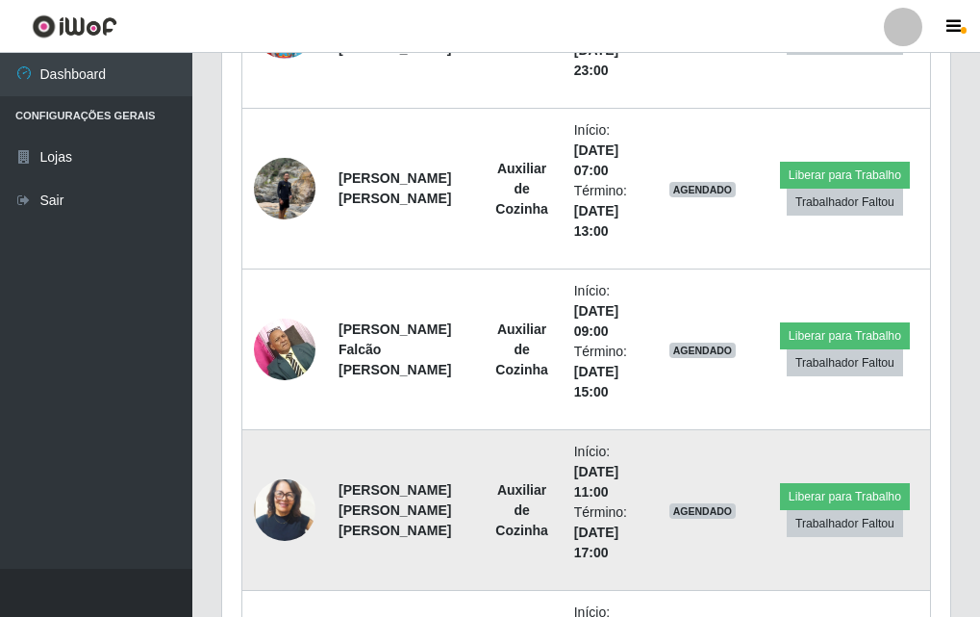
click at [286, 506] on img at bounding box center [285, 509] width 62 height 72
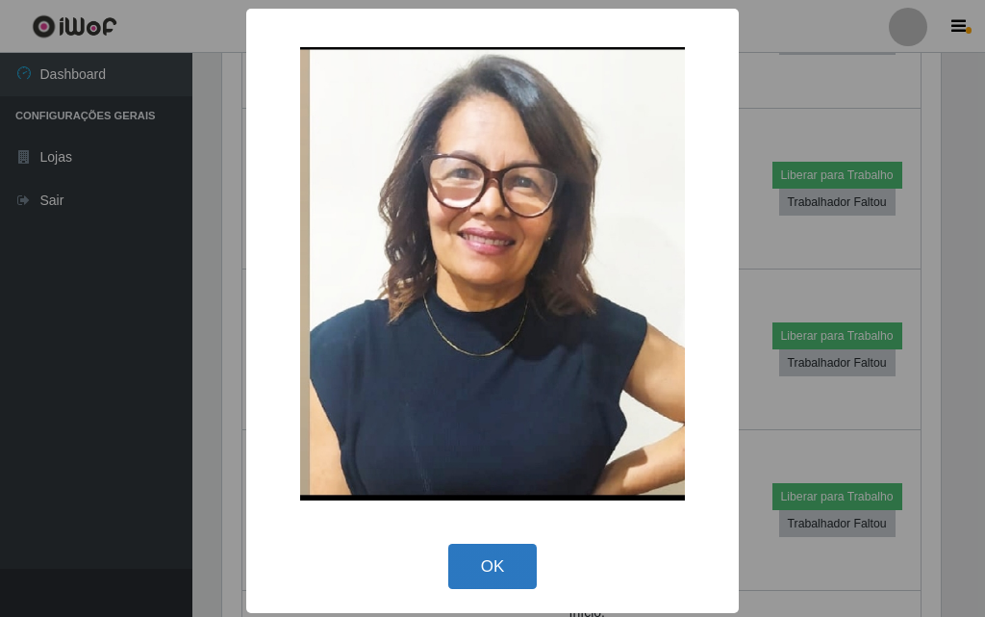
click at [454, 554] on button "OK" at bounding box center [492, 565] width 89 height 45
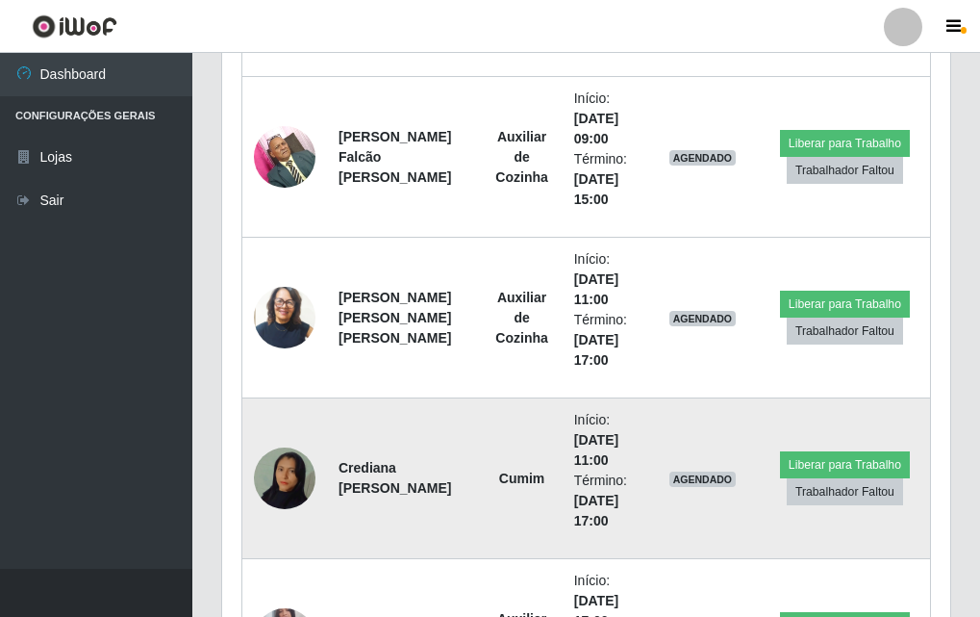
click at [286, 482] on img at bounding box center [285, 478] width 62 height 110
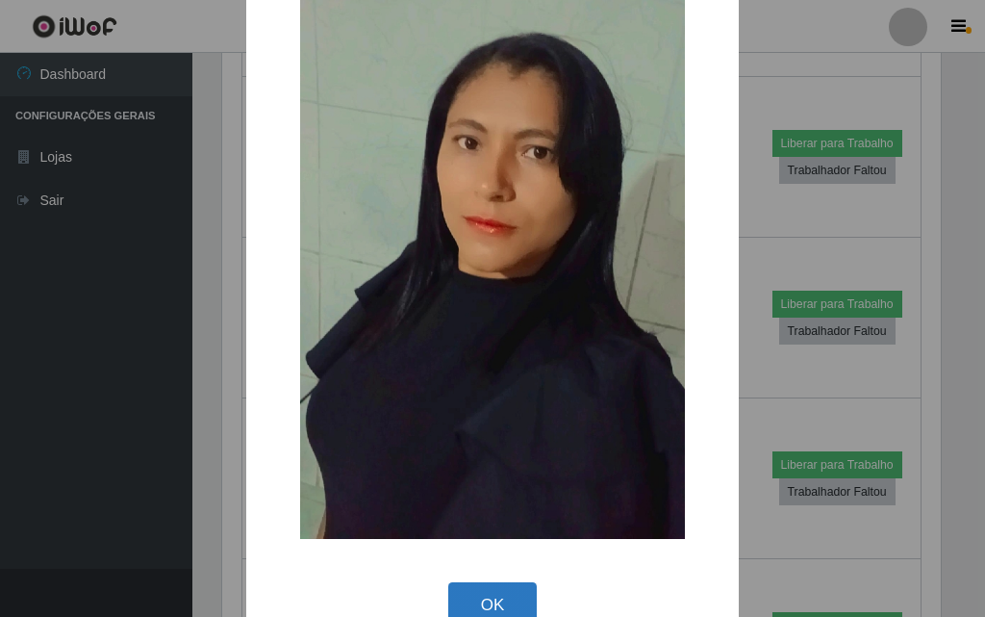
click at [512, 597] on button "OK" at bounding box center [492, 604] width 89 height 45
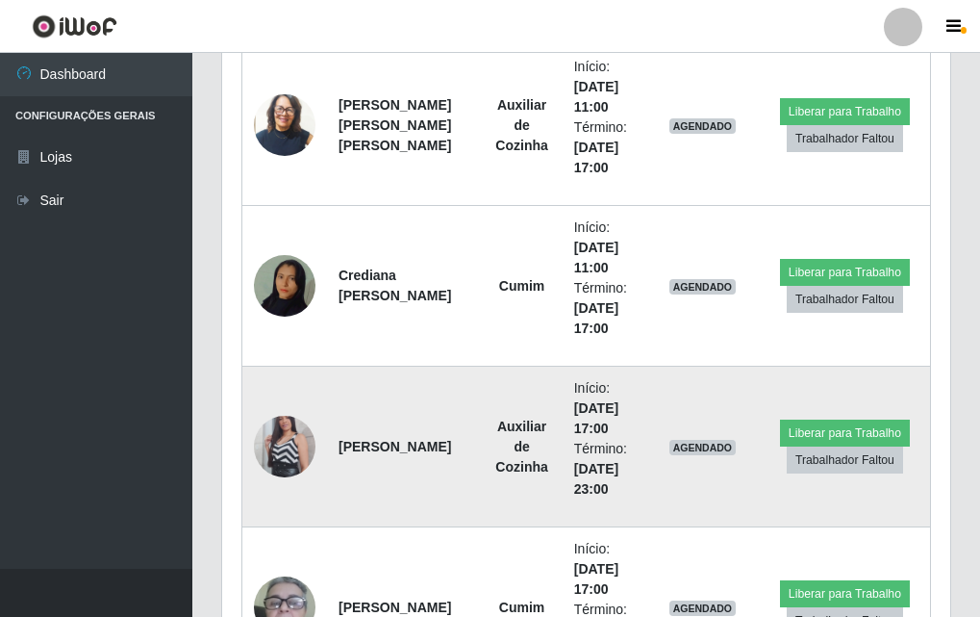
click at [297, 440] on img at bounding box center [285, 446] width 62 height 110
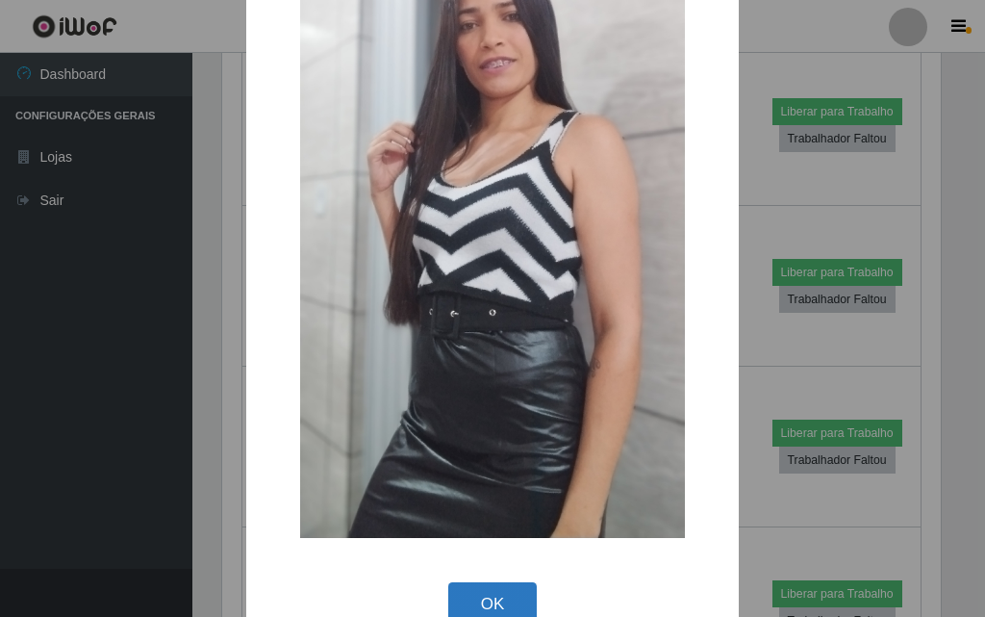
click at [494, 611] on button "OK" at bounding box center [492, 604] width 89 height 45
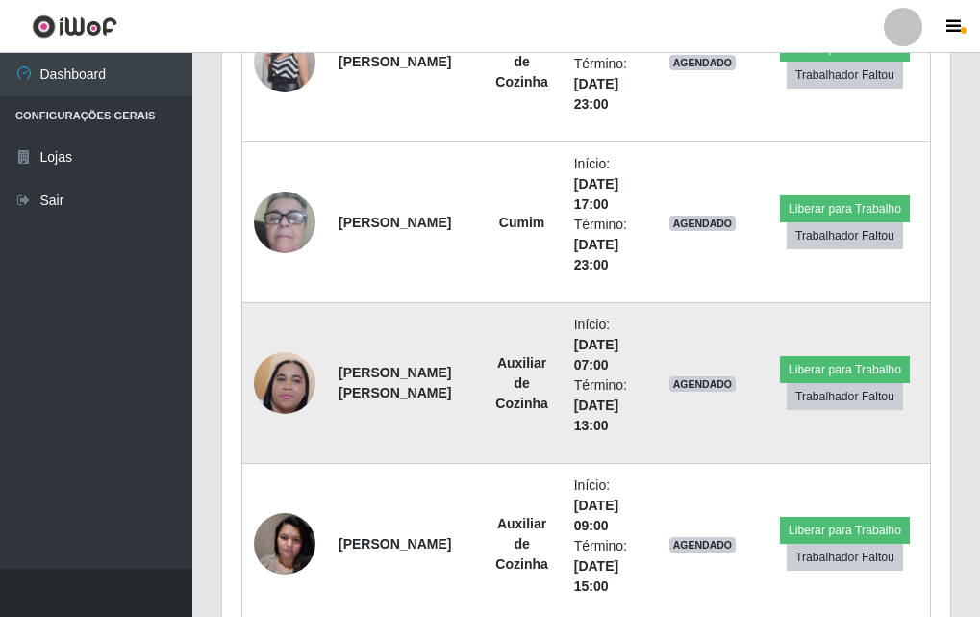
click at [296, 392] on img at bounding box center [285, 383] width 62 height 137
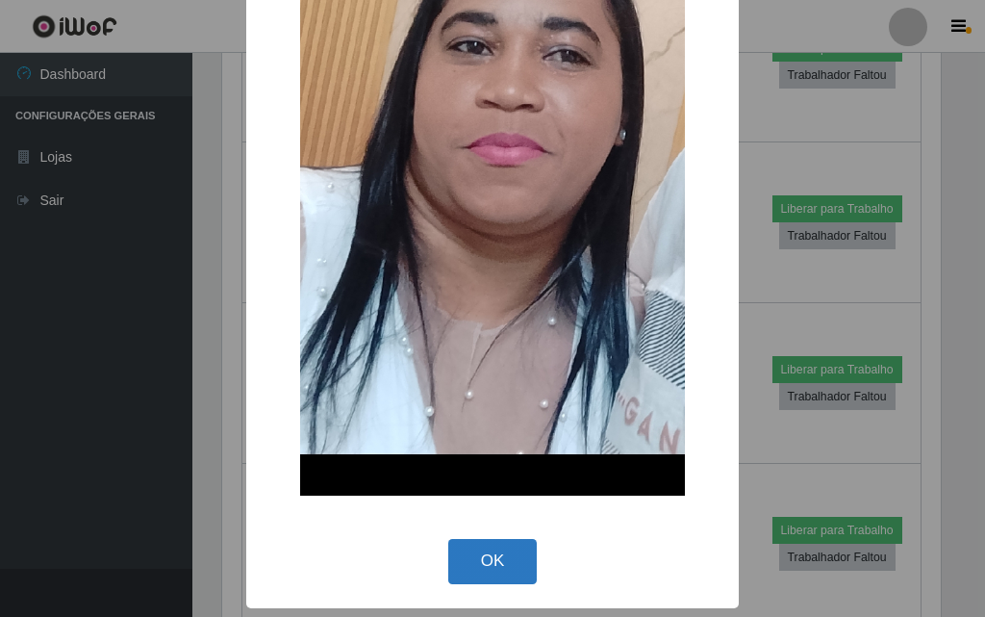
click at [479, 580] on button "OK" at bounding box center [492, 561] width 89 height 45
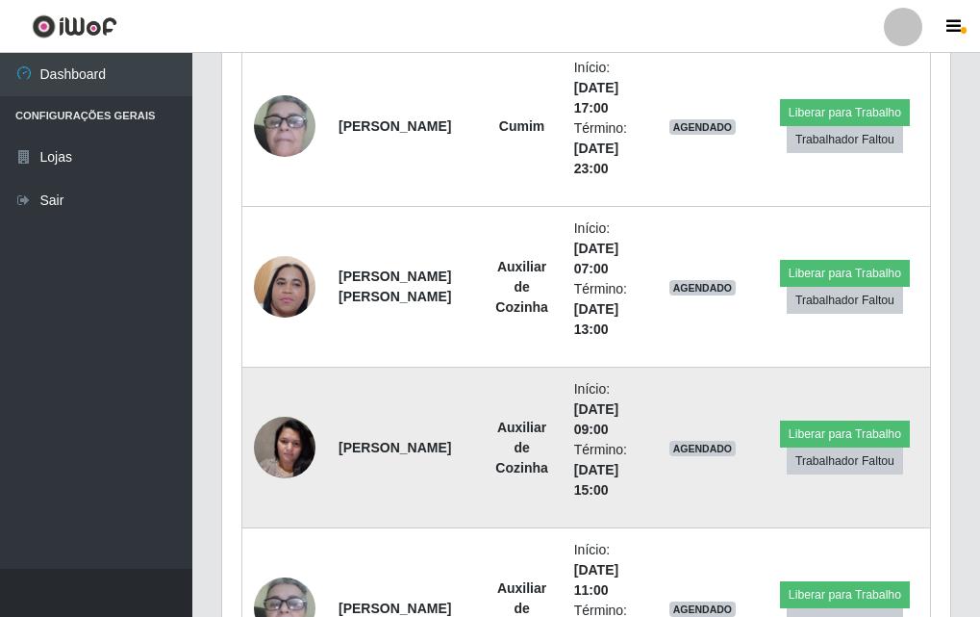
click at [298, 442] on img at bounding box center [285, 447] width 62 height 82
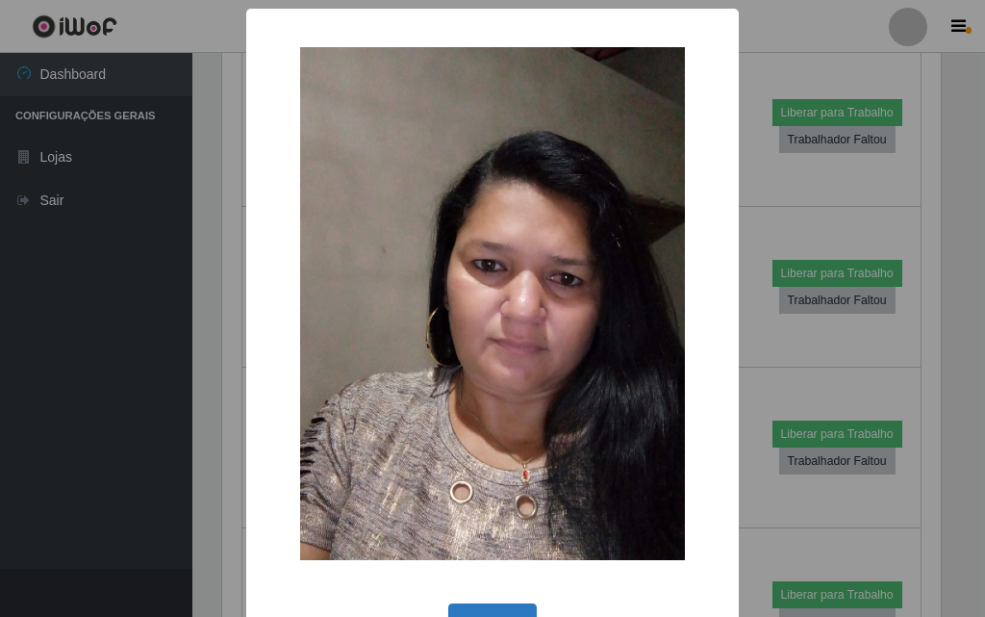
click at [476, 607] on button "OK" at bounding box center [492, 625] width 89 height 45
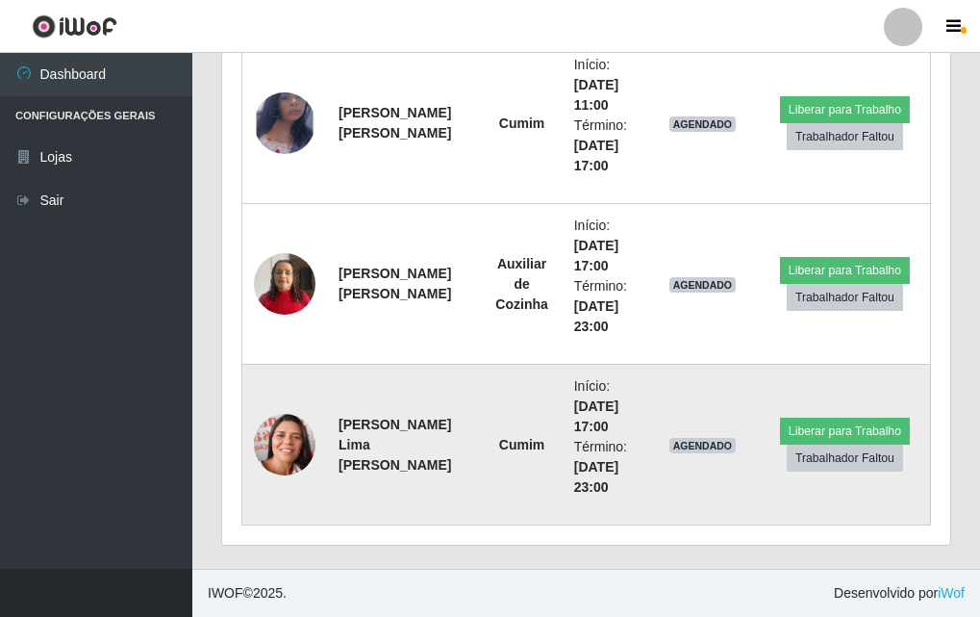
click at [307, 435] on img at bounding box center [285, 445] width 62 height 78
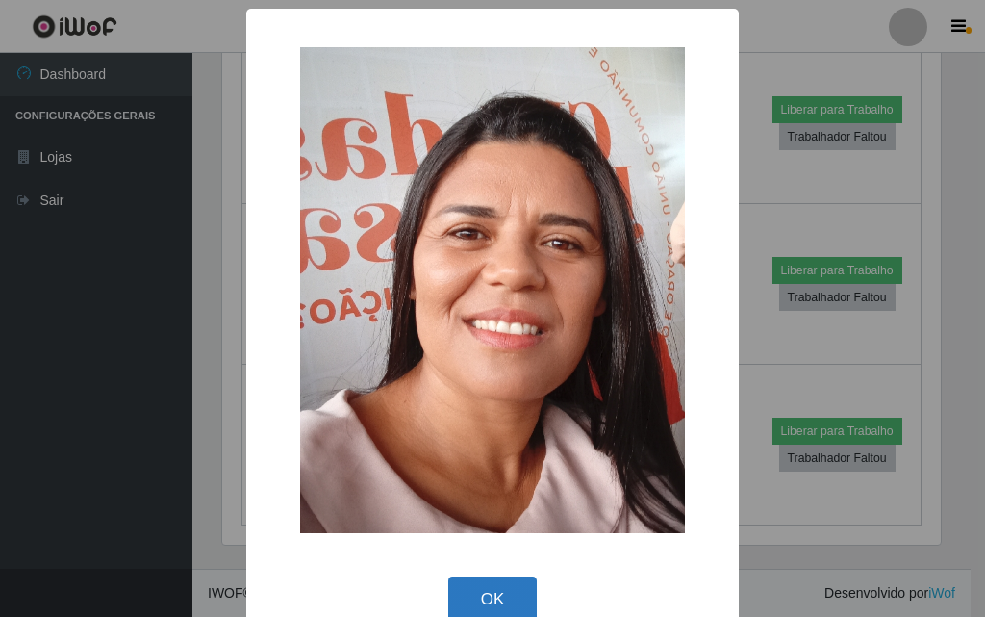
click at [479, 585] on button "OK" at bounding box center [492, 598] width 89 height 45
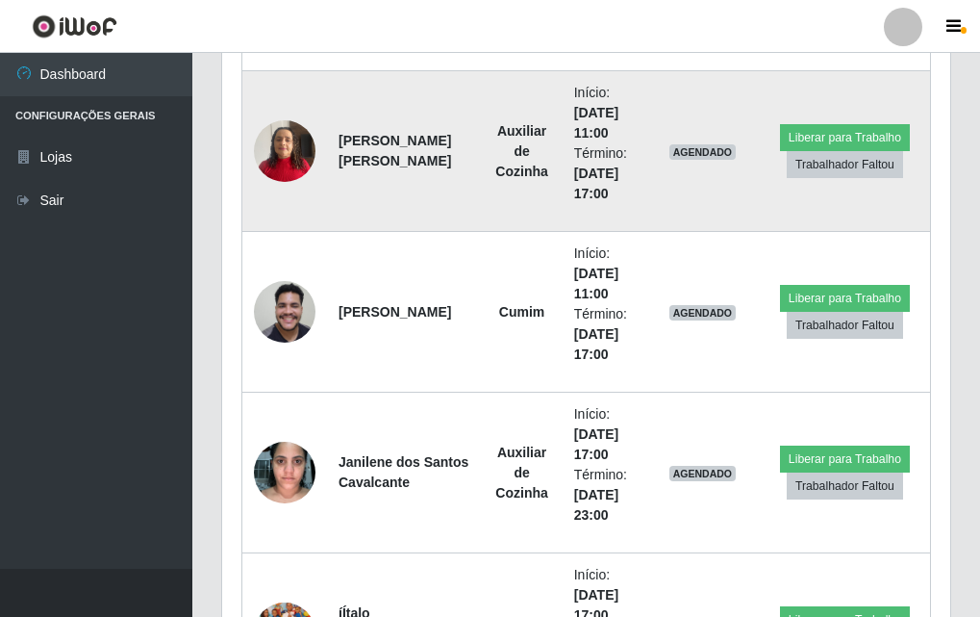
click at [291, 181] on img at bounding box center [285, 151] width 62 height 82
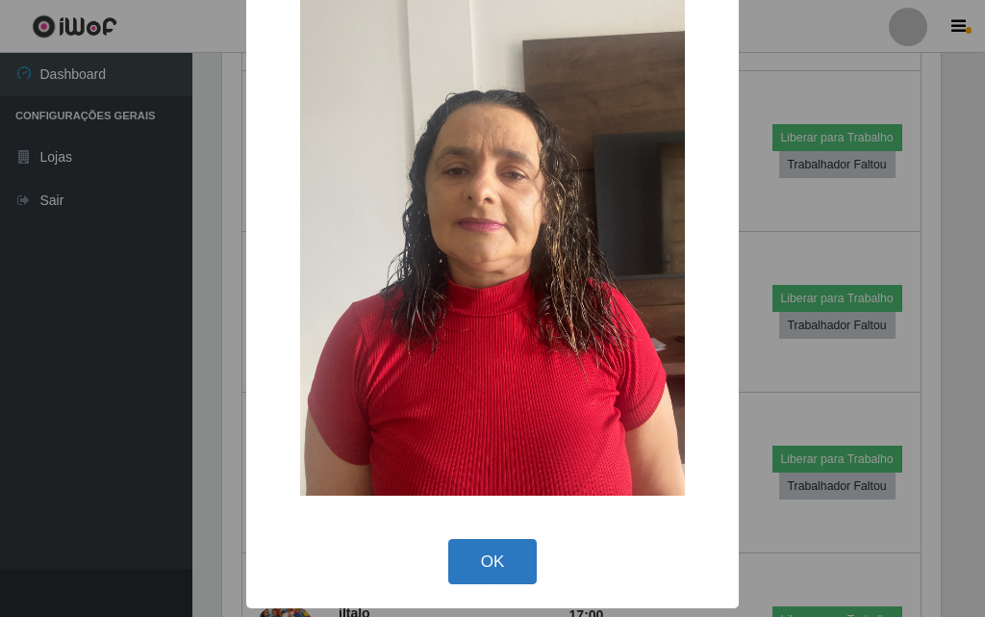
click at [473, 545] on button "OK" at bounding box center [492, 561] width 89 height 45
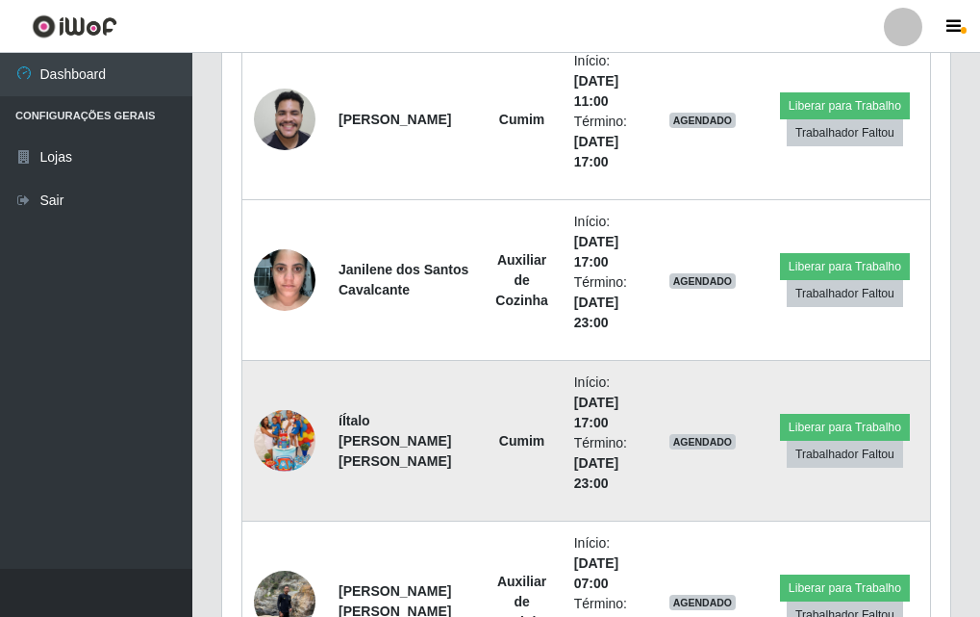
click at [309, 433] on img at bounding box center [285, 441] width 62 height 110
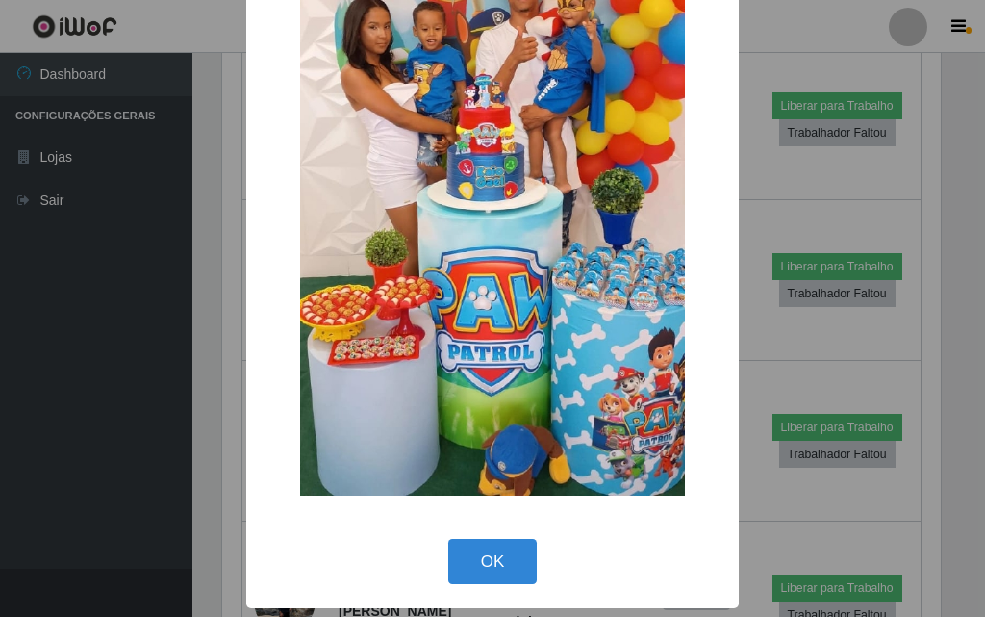
click at [480, 590] on div "× OK Cancel" at bounding box center [492, 191] width 492 height 836
click at [481, 550] on button "OK" at bounding box center [492, 561] width 89 height 45
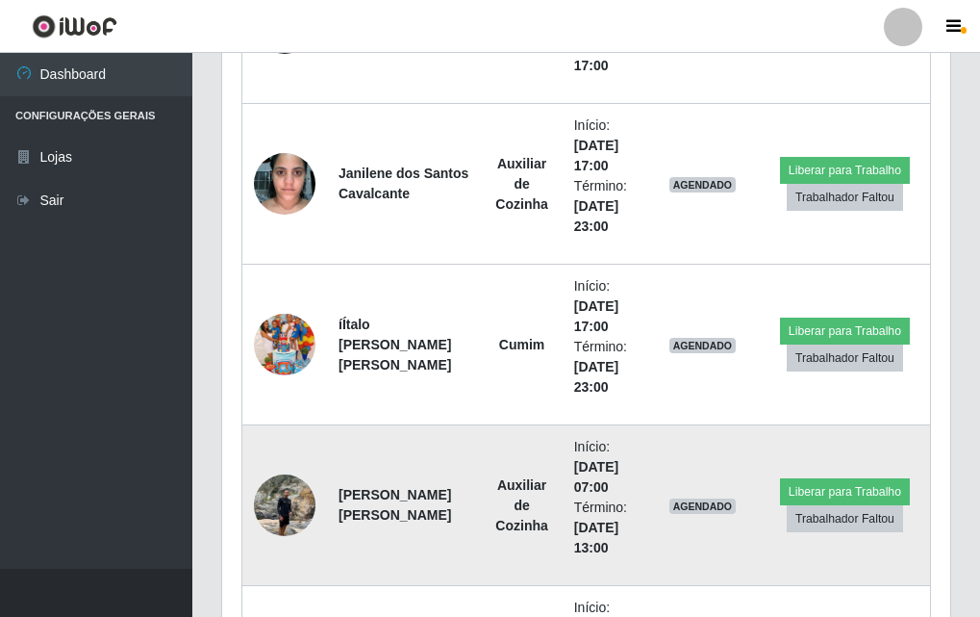
click at [289, 509] on img at bounding box center [285, 505] width 62 height 82
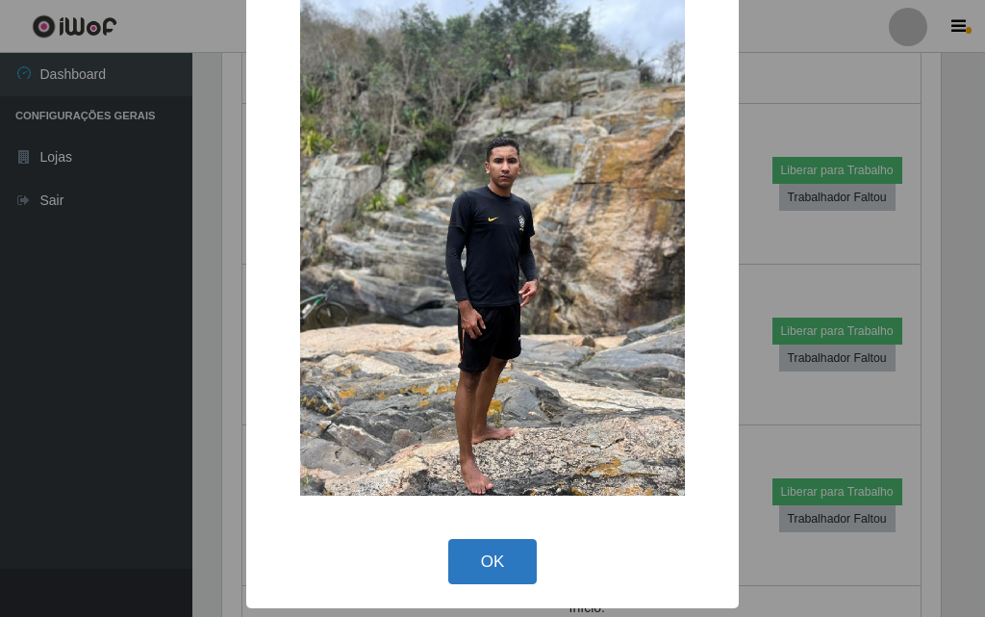
click at [470, 583] on button "OK" at bounding box center [492, 561] width 89 height 45
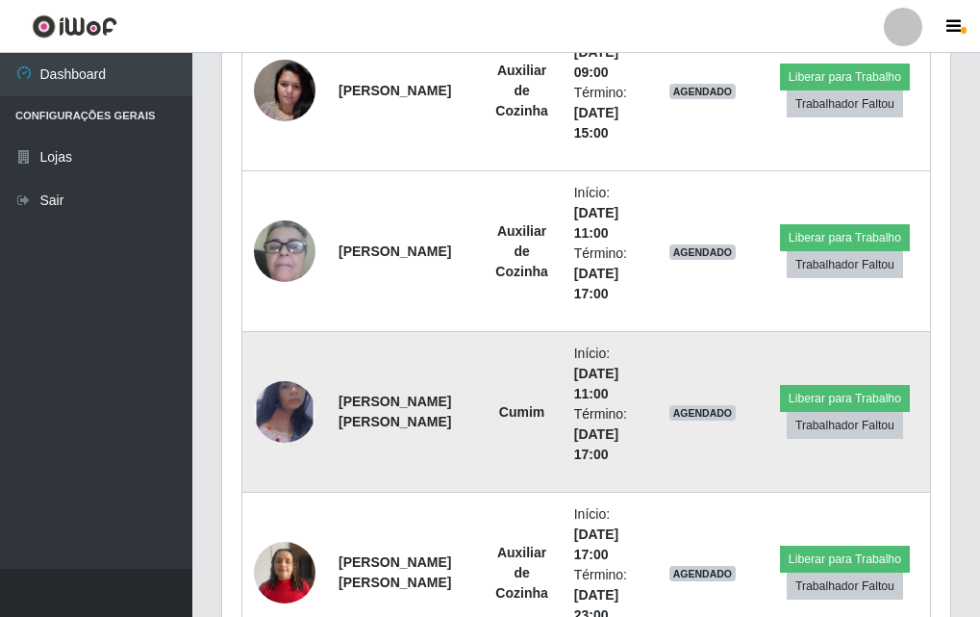
click at [310, 429] on img at bounding box center [285, 412] width 62 height 100
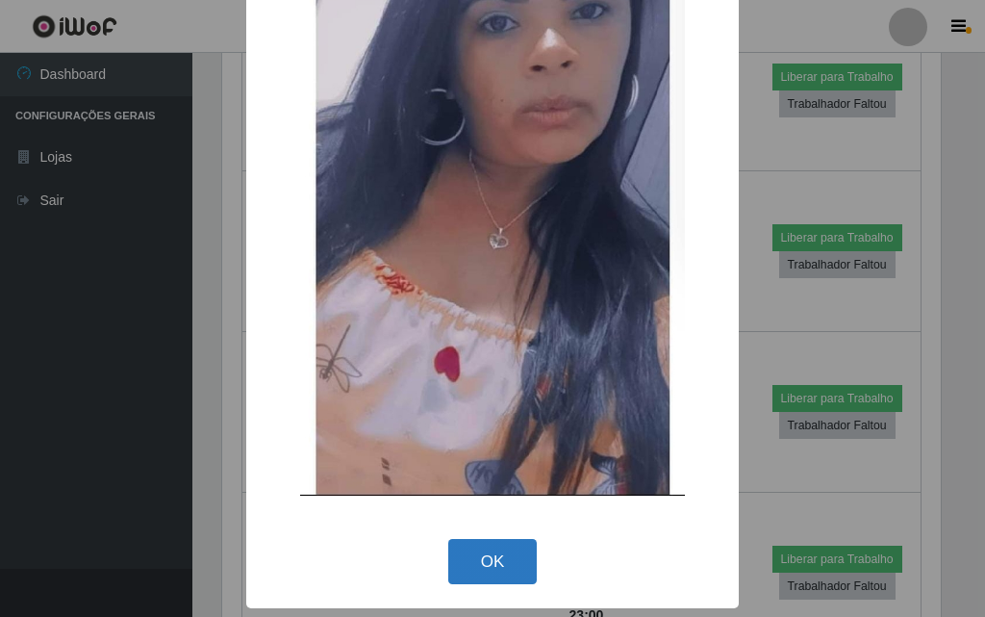
click at [454, 570] on button "OK" at bounding box center [492, 561] width 89 height 45
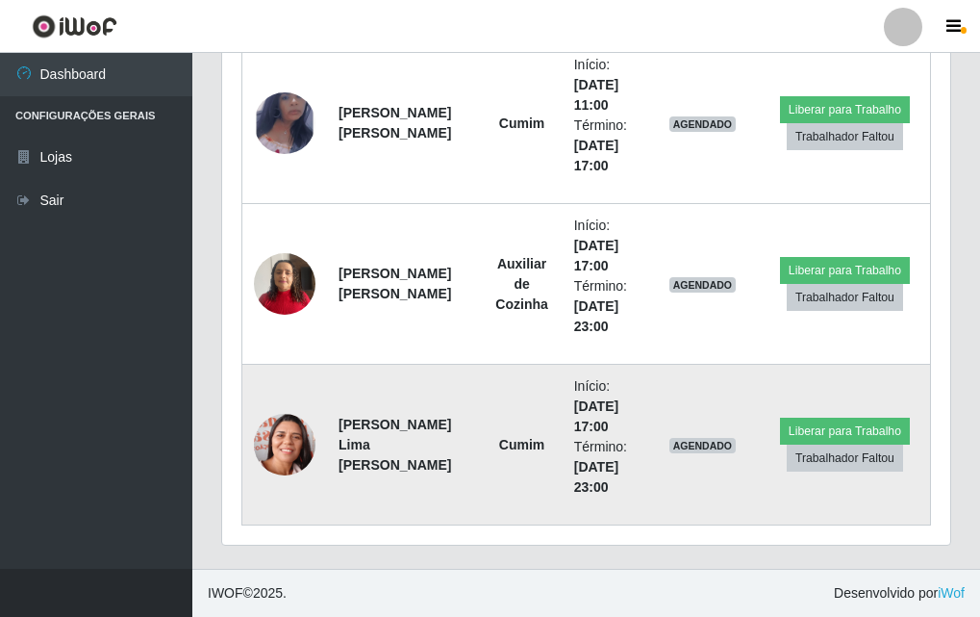
click at [345, 436] on strong "[PERSON_NAME] Lima [PERSON_NAME]" at bounding box center [395, 445] width 113 height 56
click at [295, 425] on img at bounding box center [285, 445] width 62 height 78
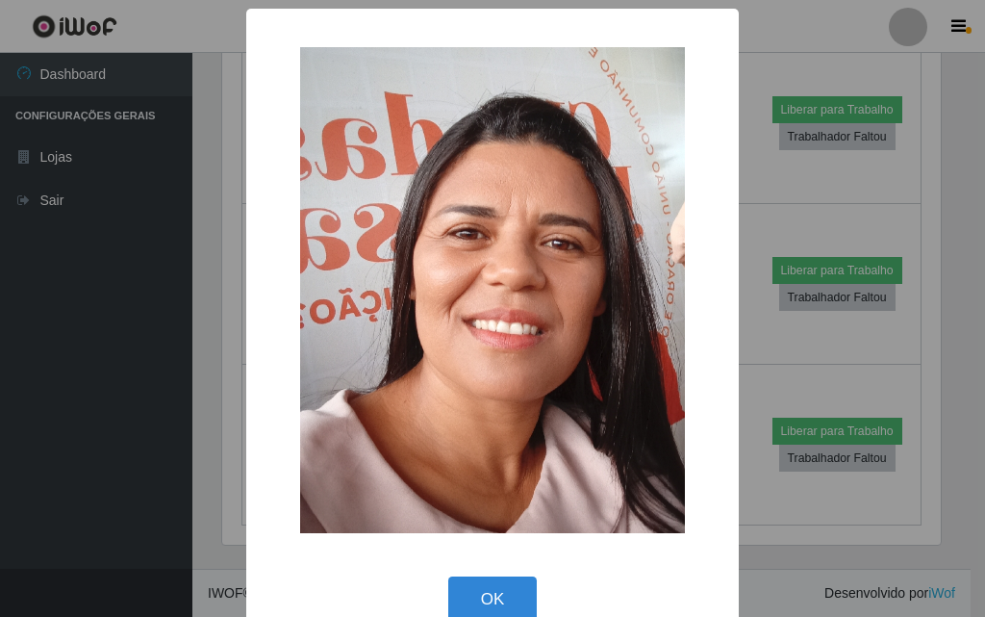
click at [440, 591] on div "OK Cancel" at bounding box center [492, 598] width 454 height 55
click at [470, 590] on button "OK" at bounding box center [492, 598] width 89 height 45
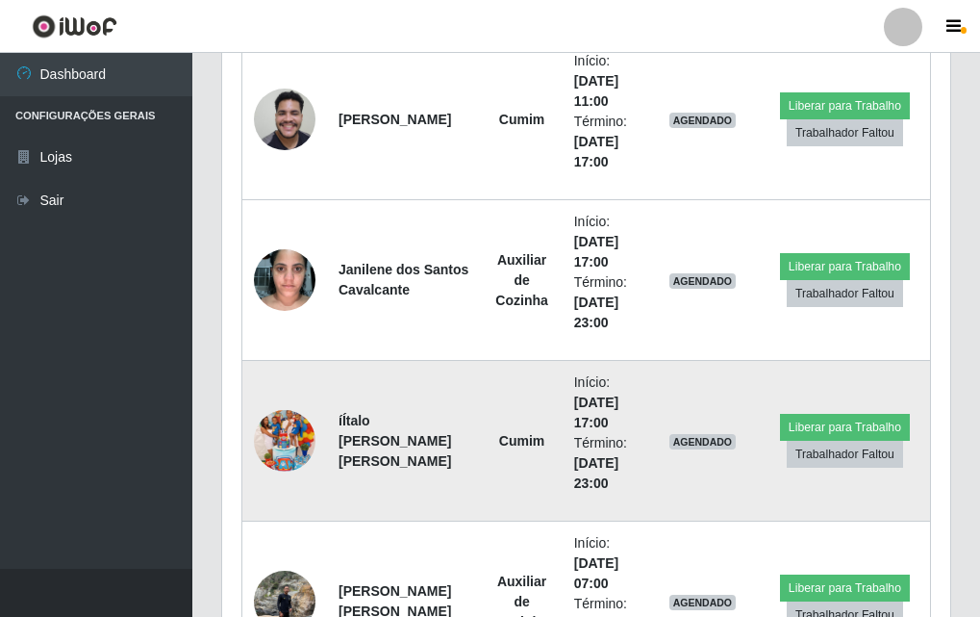
click at [290, 429] on img at bounding box center [285, 441] width 62 height 110
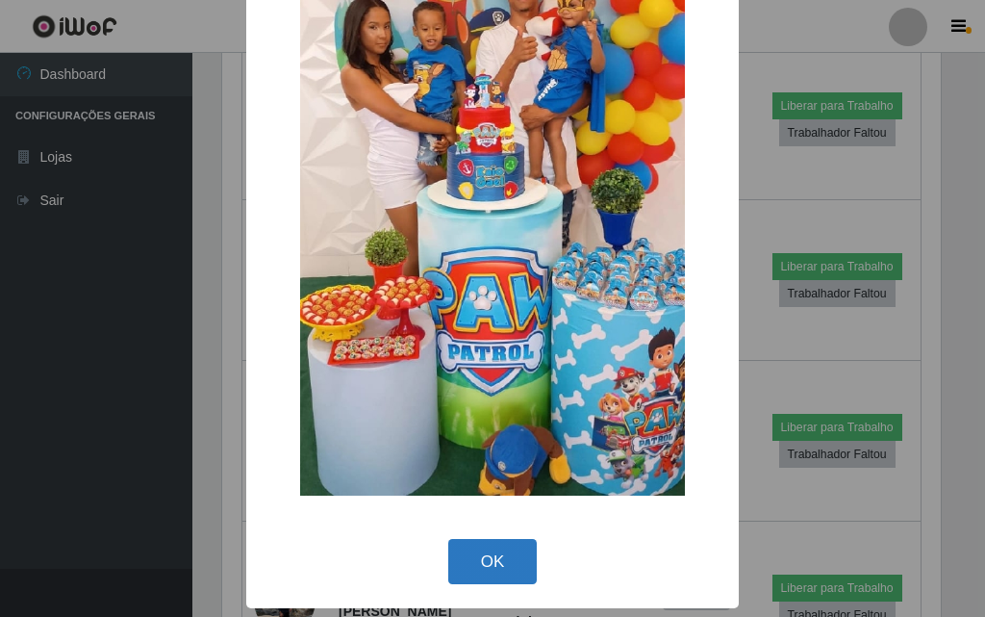
drag, startPoint x: 509, startPoint y: 584, endPoint x: 509, endPoint y: 568, distance: 16.4
click at [509, 568] on button "OK" at bounding box center [492, 561] width 89 height 45
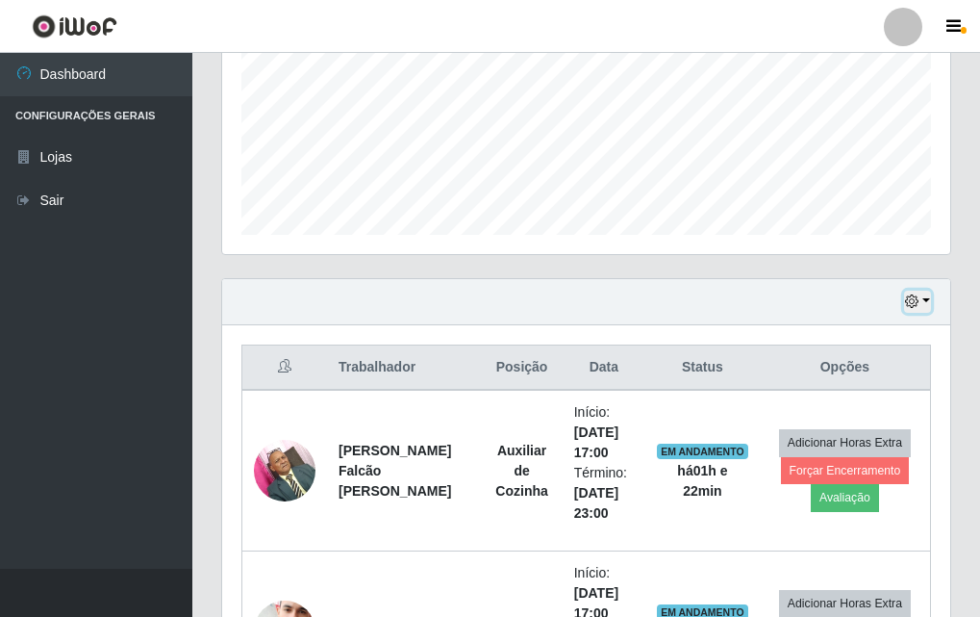
click at [922, 308] on button "button" at bounding box center [917, 301] width 27 height 22
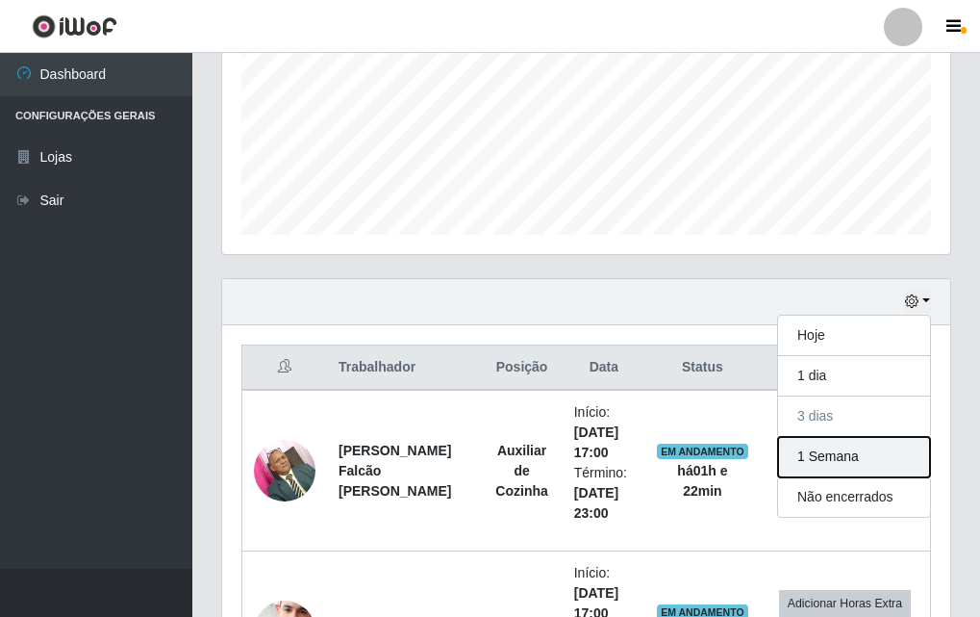
click at [863, 452] on button "1 Semana" at bounding box center [854, 457] width 152 height 40
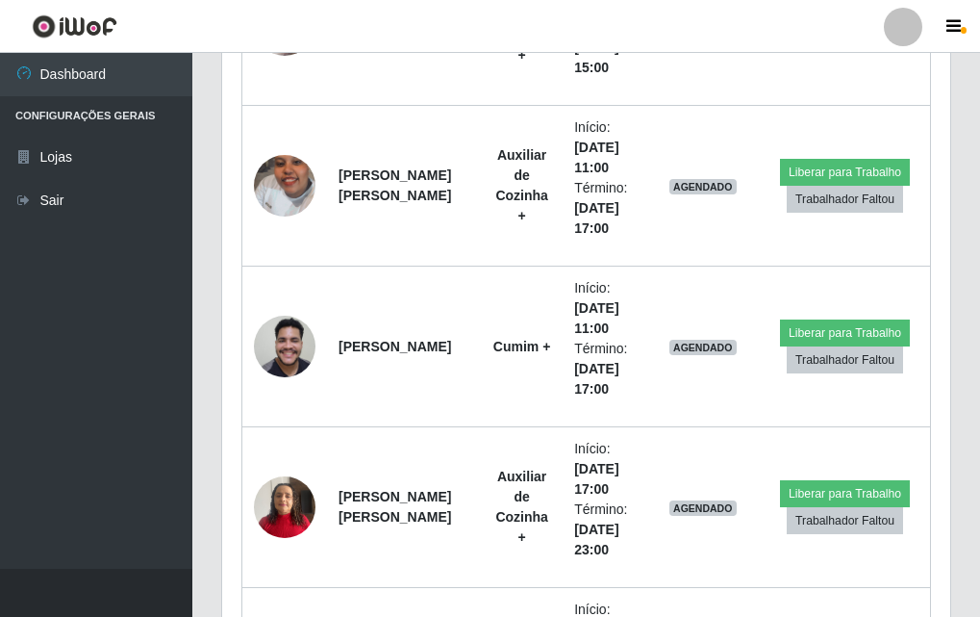
scroll to position [5139, 0]
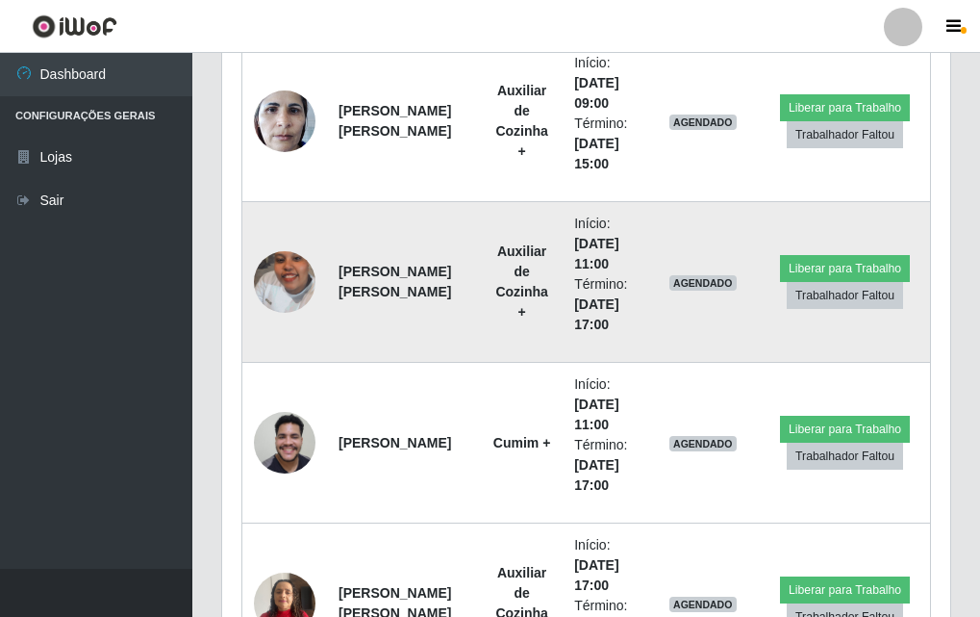
click at [290, 265] on img at bounding box center [285, 282] width 62 height 110
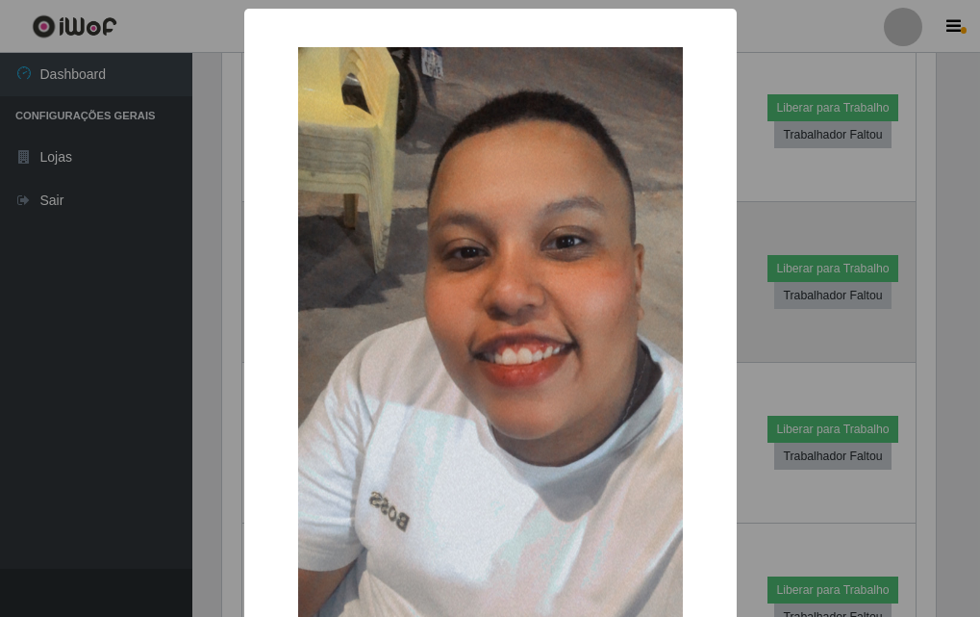
scroll to position [961503, 961184]
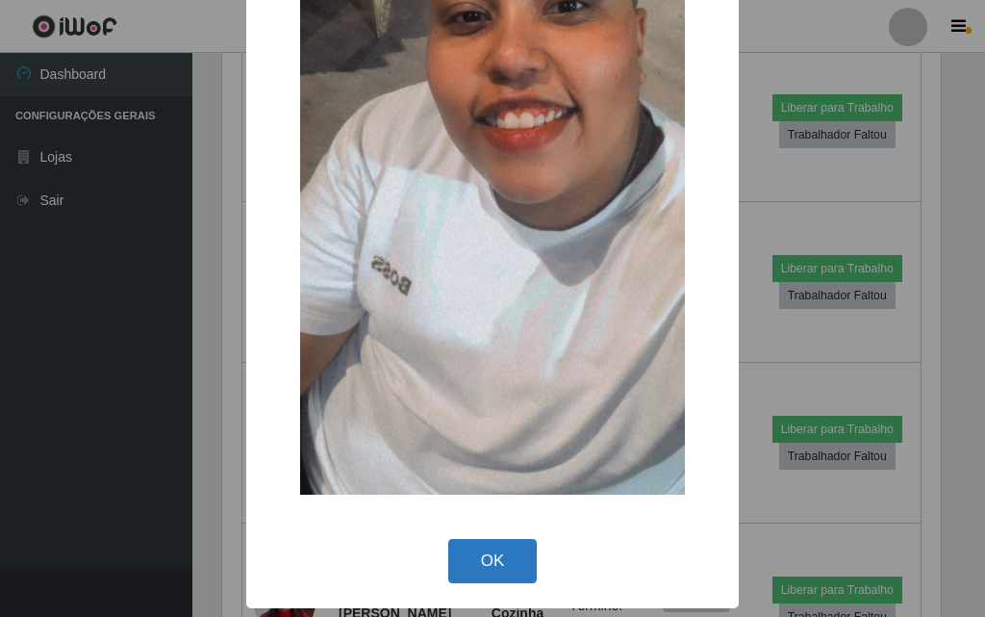
click at [482, 553] on button "OK" at bounding box center [492, 561] width 89 height 45
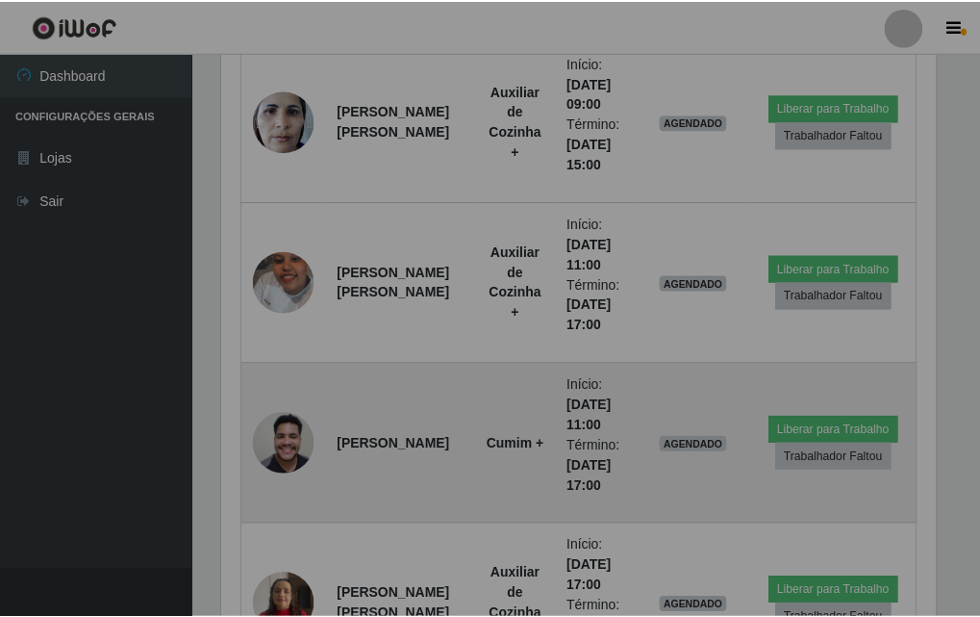
scroll to position [961503, 961174]
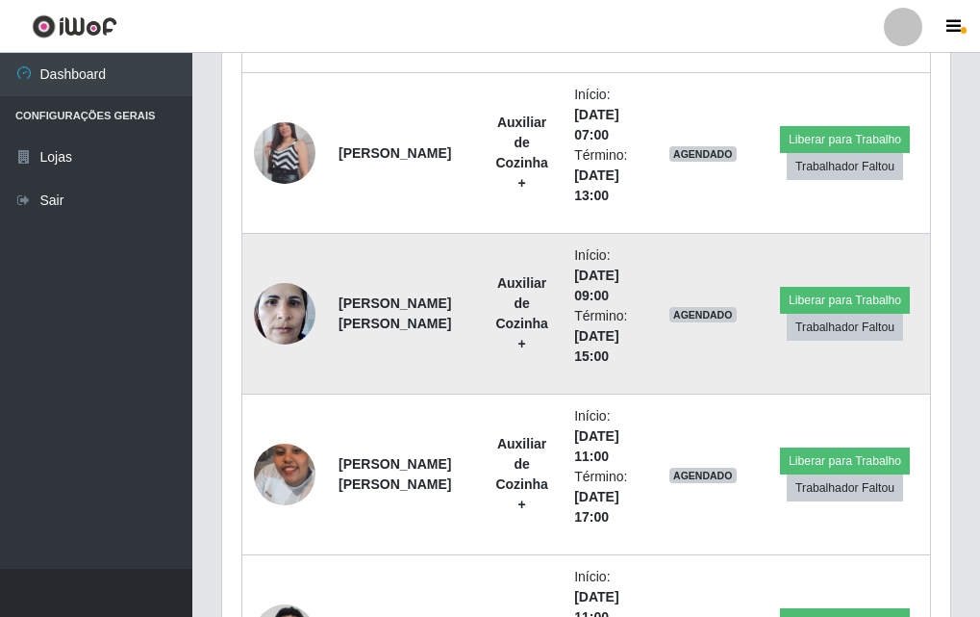
click at [291, 313] on img at bounding box center [285, 313] width 62 height 82
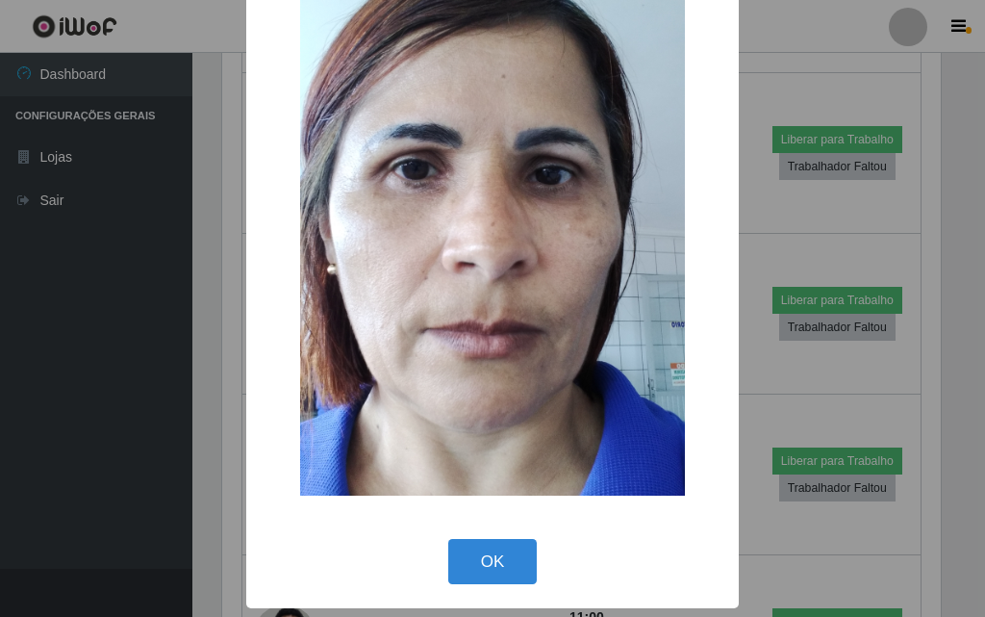
click at [484, 543] on button "OK" at bounding box center [492, 561] width 89 height 45
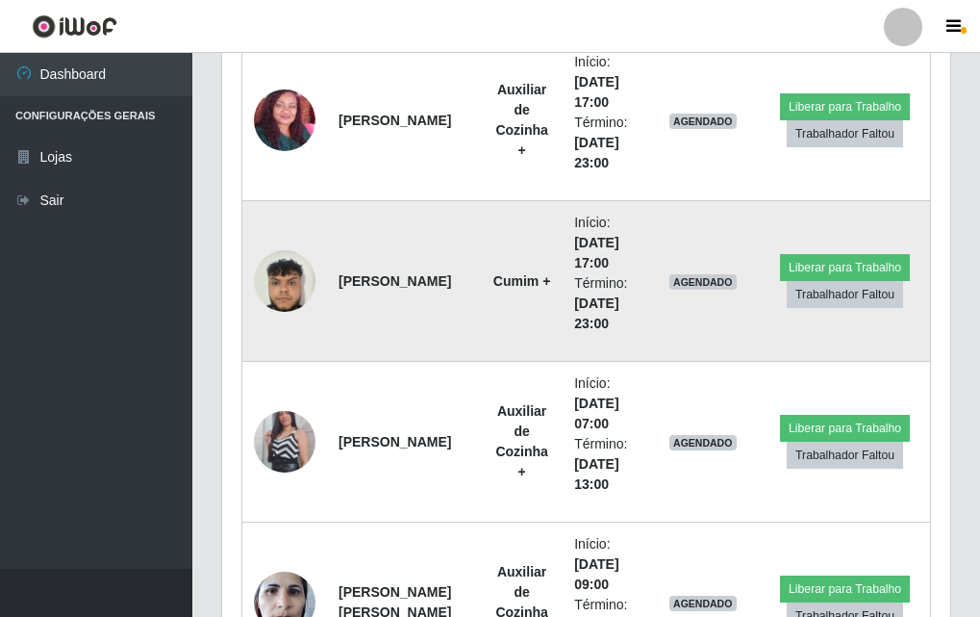
click at [289, 282] on img at bounding box center [285, 281] width 62 height 82
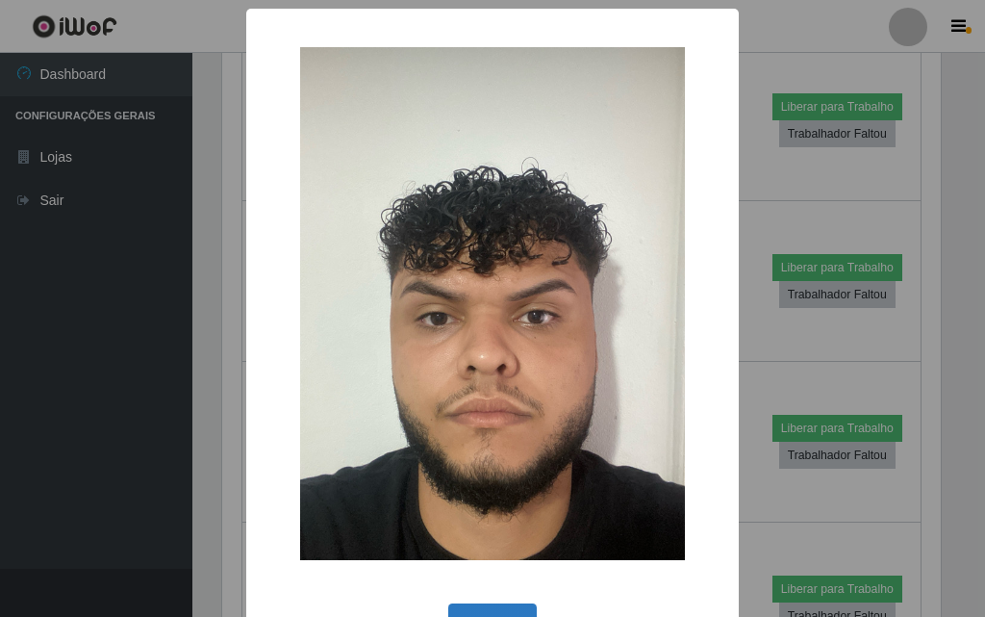
click at [512, 616] on button "OK" at bounding box center [492, 625] width 89 height 45
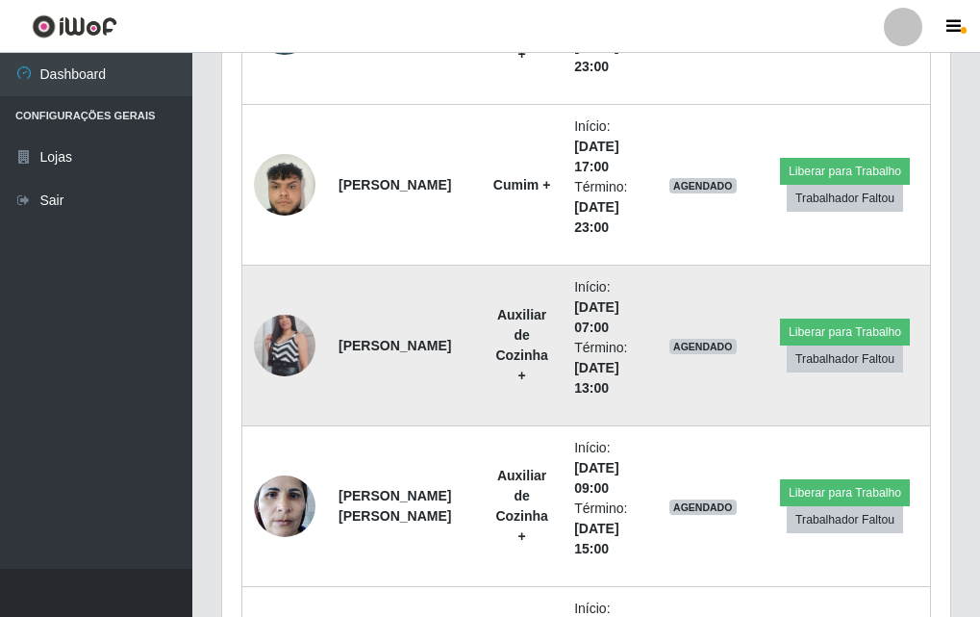
click at [295, 326] on img at bounding box center [285, 345] width 62 height 110
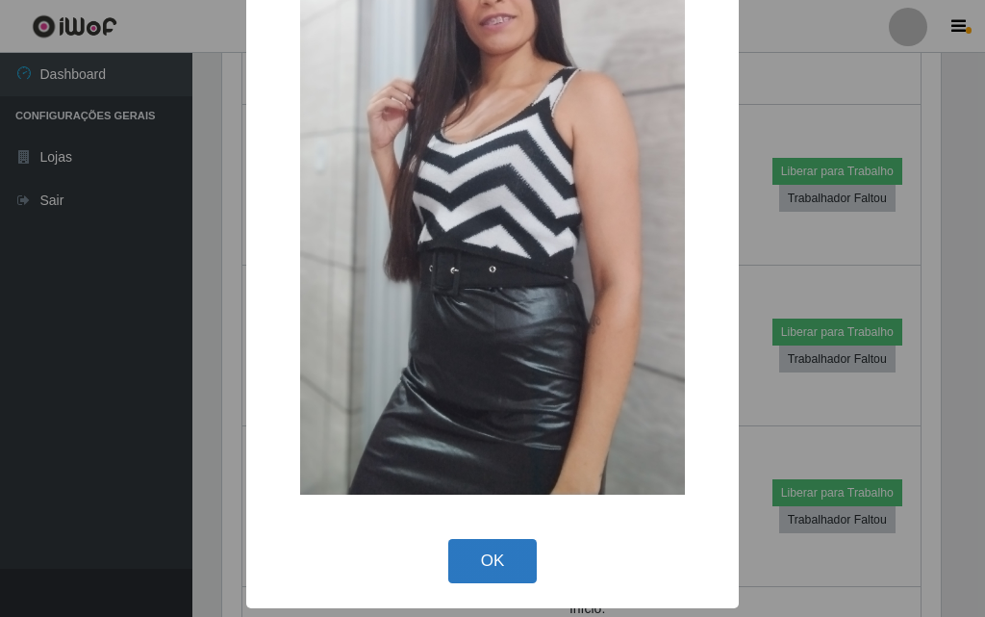
click at [515, 575] on button "OK" at bounding box center [492, 561] width 89 height 45
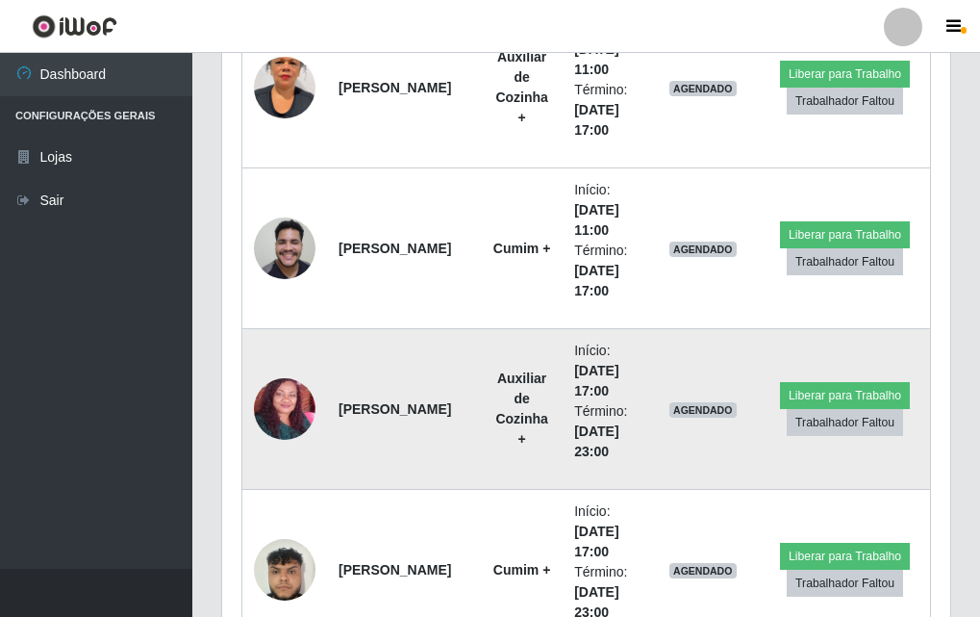
click at [303, 414] on img at bounding box center [285, 408] width 62 height 127
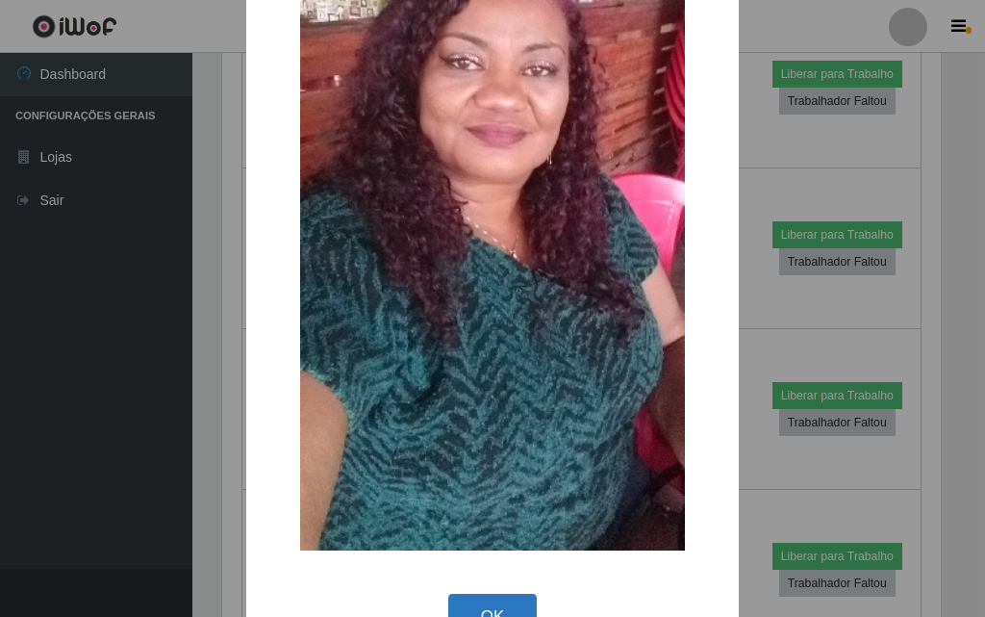
click at [470, 600] on button "OK" at bounding box center [492, 615] width 89 height 45
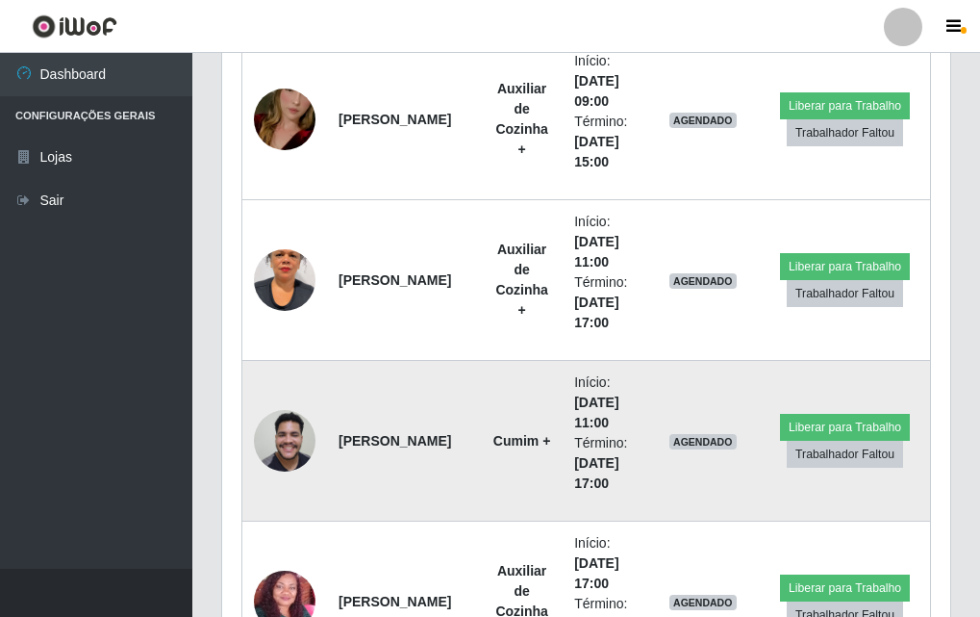
click at [306, 444] on img at bounding box center [285, 440] width 62 height 82
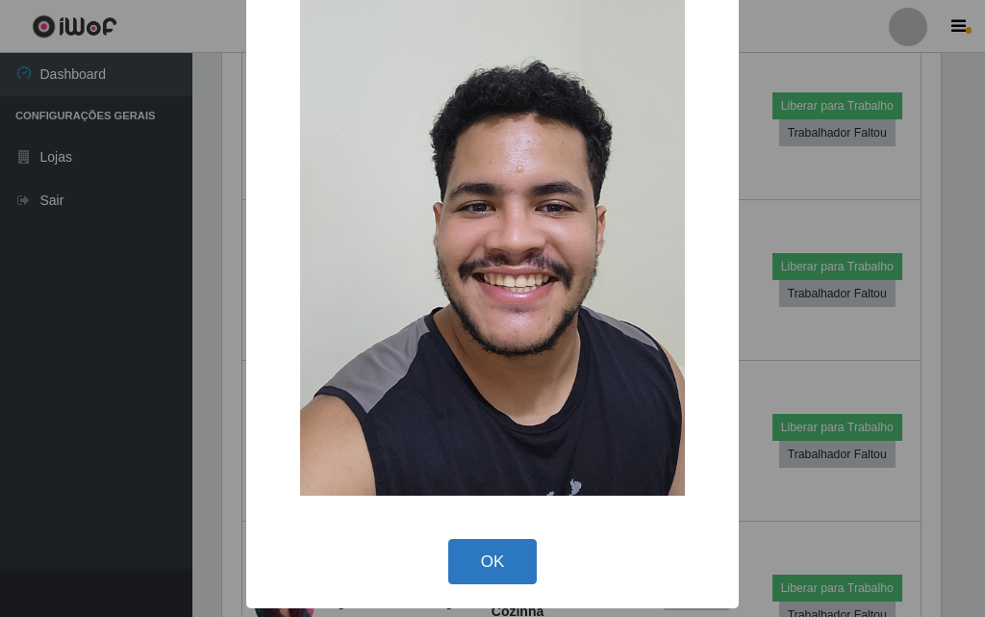
click at [472, 554] on button "OK" at bounding box center [492, 561] width 89 height 45
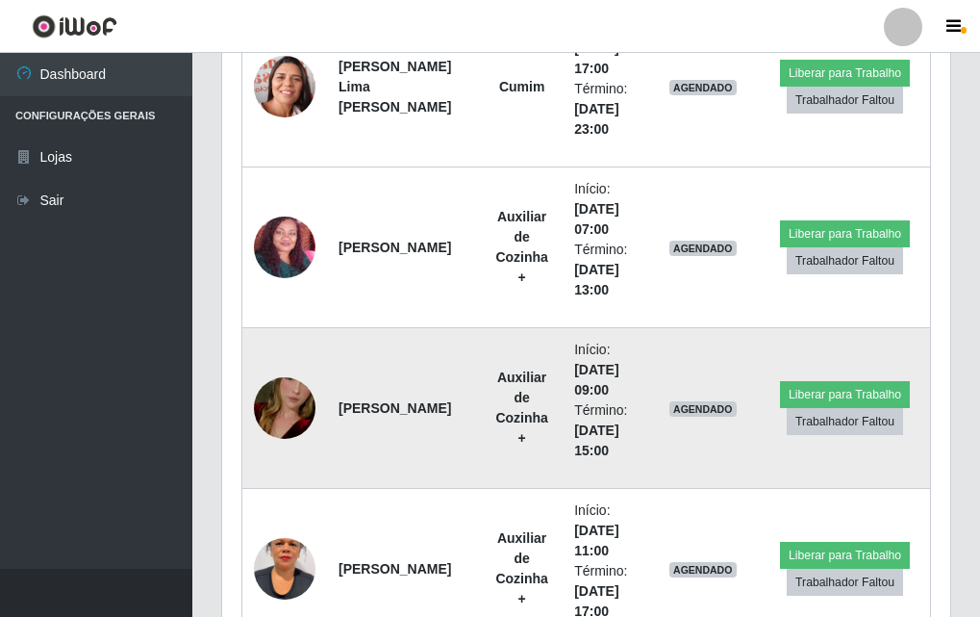
click at [275, 402] on img at bounding box center [285, 408] width 62 height 110
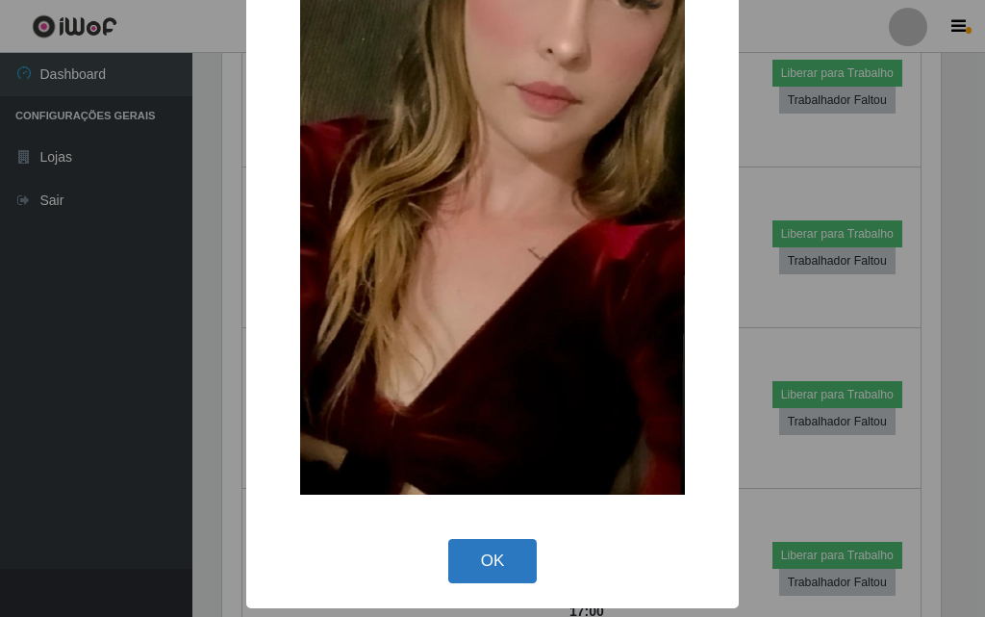
click at [472, 573] on button "OK" at bounding box center [492, 561] width 89 height 45
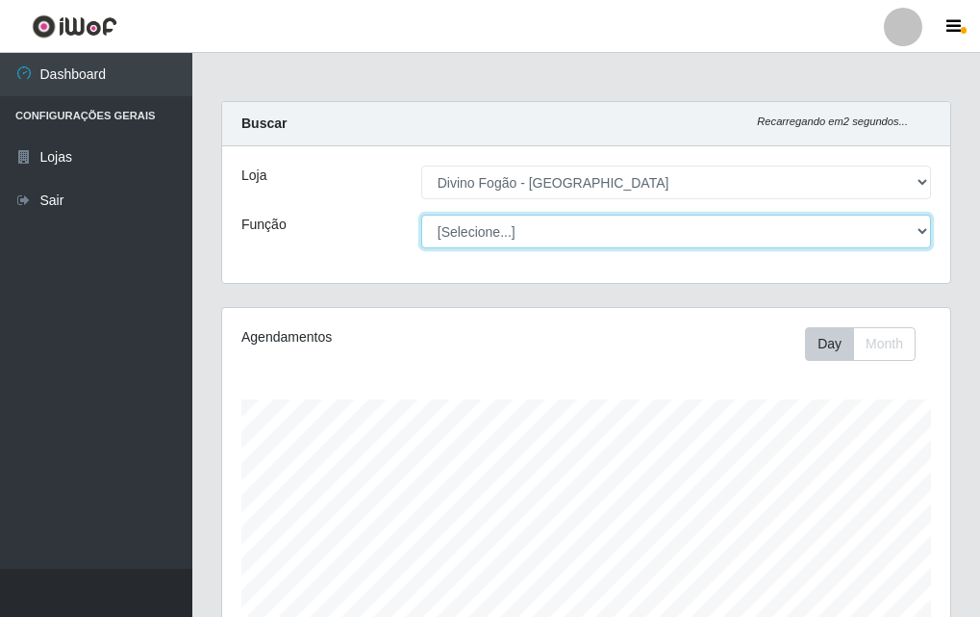
click at [512, 229] on select "[Selecione...] ASG ASG + ASG ++ Auxiliar de Cozinha Auxiliar de Cozinha + Auxil…" at bounding box center [676, 232] width 510 height 34
click at [421, 215] on select "[Selecione...] ASG ASG + ASG ++ Auxiliar de Cozinha Auxiliar de Cozinha + Auxil…" at bounding box center [676, 232] width 510 height 34
click at [477, 236] on select "[Selecione...] ASG ASG + ASG ++ Auxiliar de Cozinha Auxiliar de Cozinha + Auxil…" at bounding box center [676, 232] width 510 height 34
select select "[Selecione...]"
click at [421, 215] on select "[Selecione...] ASG ASG + ASG ++ Auxiliar de Cozinha Auxiliar de Cozinha + Auxil…" at bounding box center [676, 232] width 510 height 34
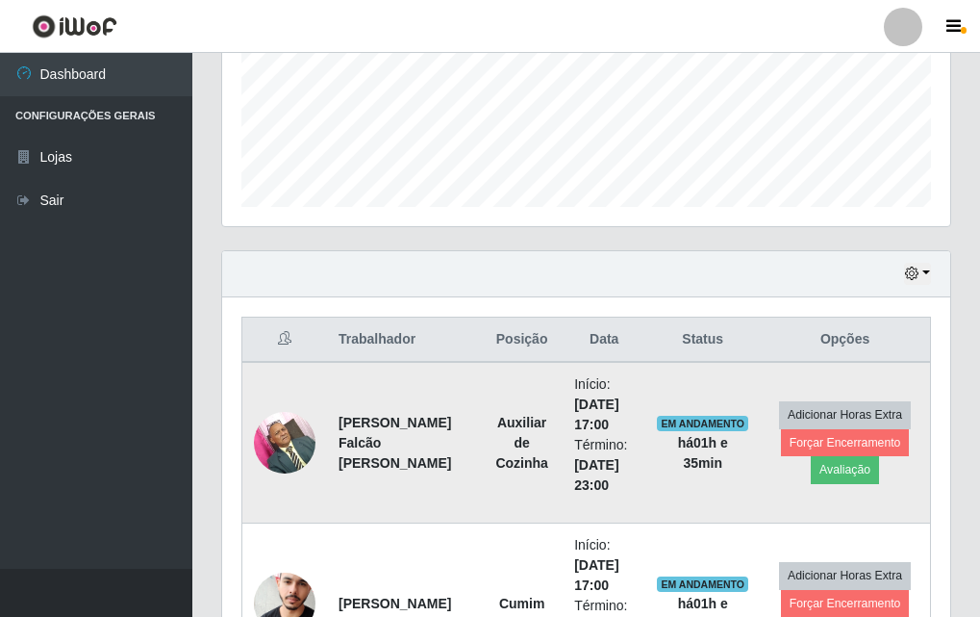
scroll to position [673, 0]
